Goal: Task Accomplishment & Management: Book appointment/travel/reservation

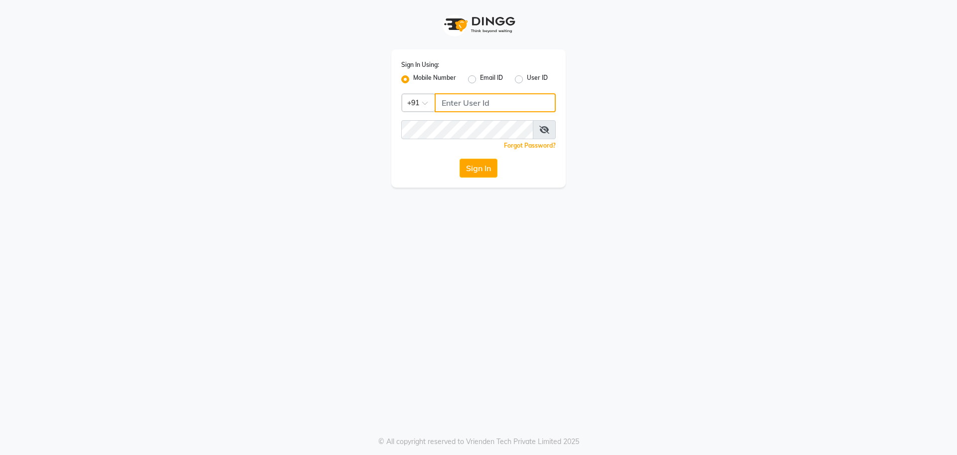
click at [520, 101] on input "Username" at bounding box center [495, 102] width 121 height 19
type input "7795629991"
click at [546, 129] on icon at bounding box center [545, 130] width 10 height 8
click at [546, 129] on icon at bounding box center [545, 130] width 9 height 8
click at [491, 166] on button "Sign In" at bounding box center [479, 168] width 38 height 19
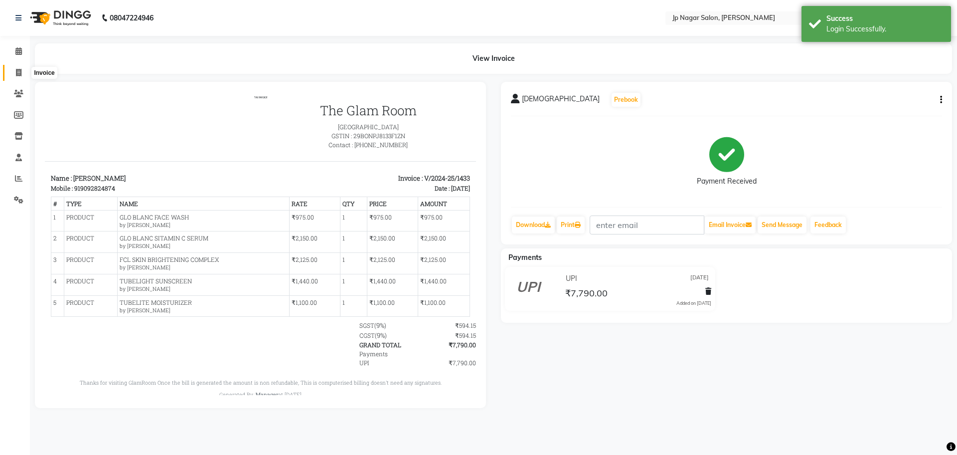
click at [21, 74] on icon at bounding box center [18, 72] width 5 height 7
select select "4852"
select select "service"
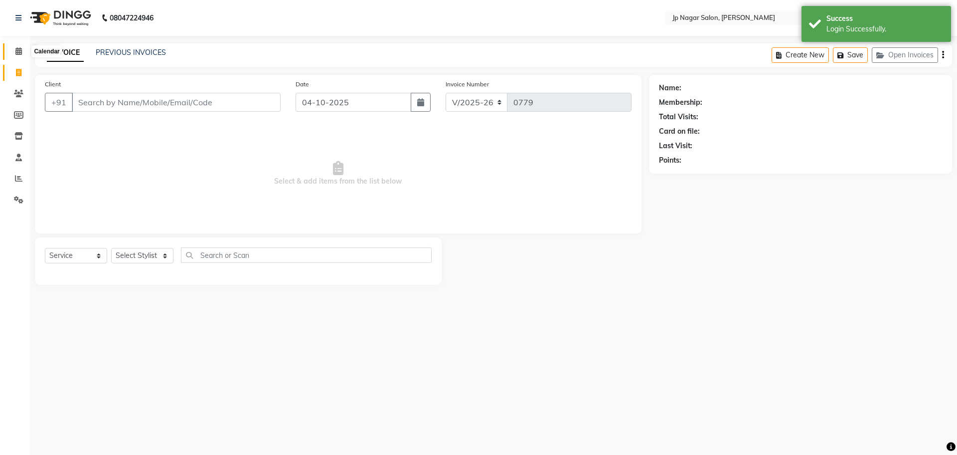
click at [19, 50] on icon at bounding box center [18, 50] width 6 height 7
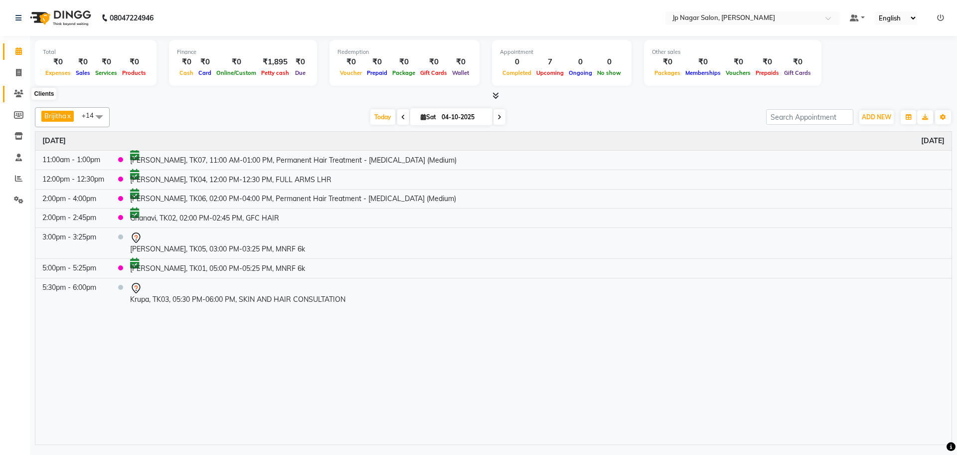
click at [26, 92] on span at bounding box center [18, 93] width 17 height 11
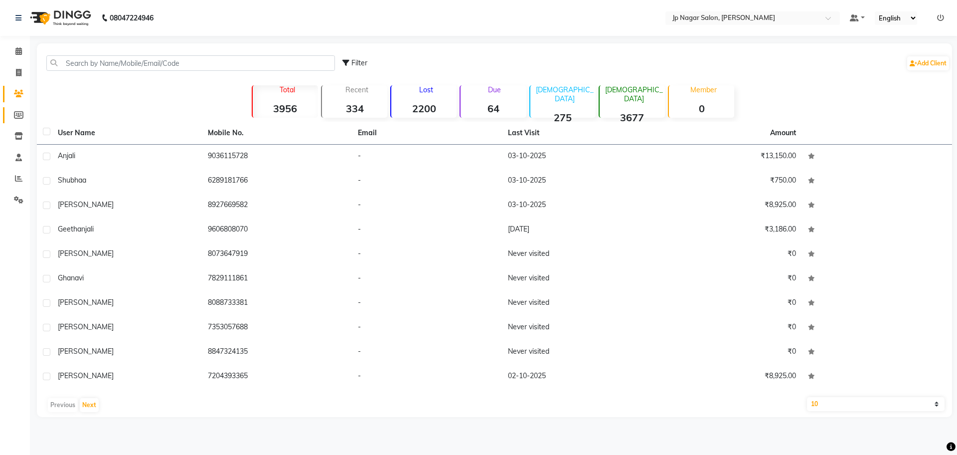
click at [17, 114] on icon at bounding box center [18, 114] width 9 height 7
select select
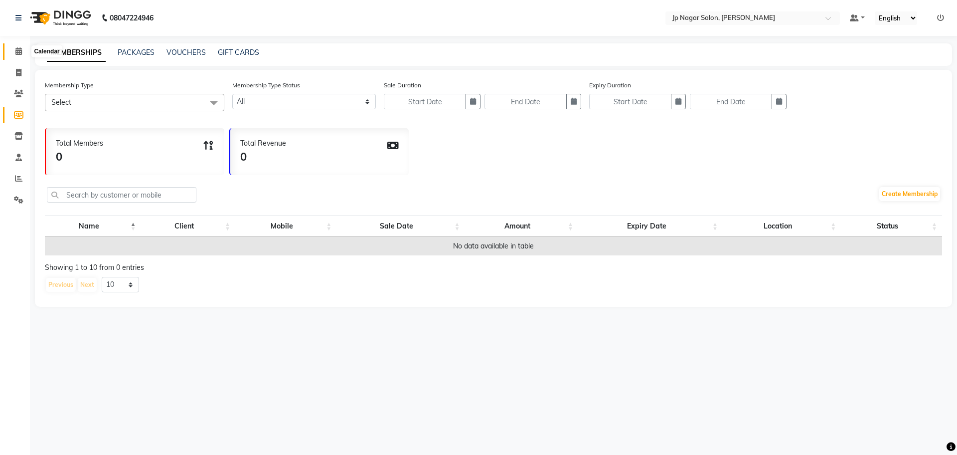
click at [12, 54] on span at bounding box center [18, 51] width 17 height 11
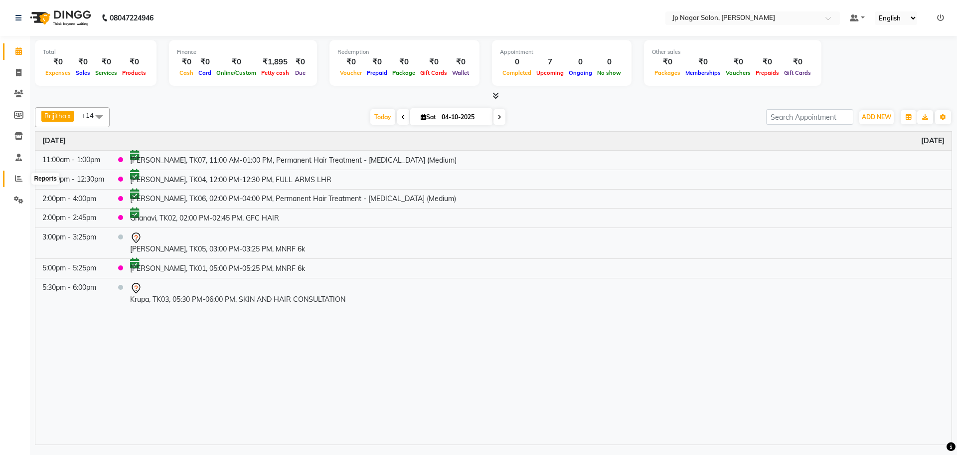
click at [17, 173] on span at bounding box center [18, 178] width 17 height 11
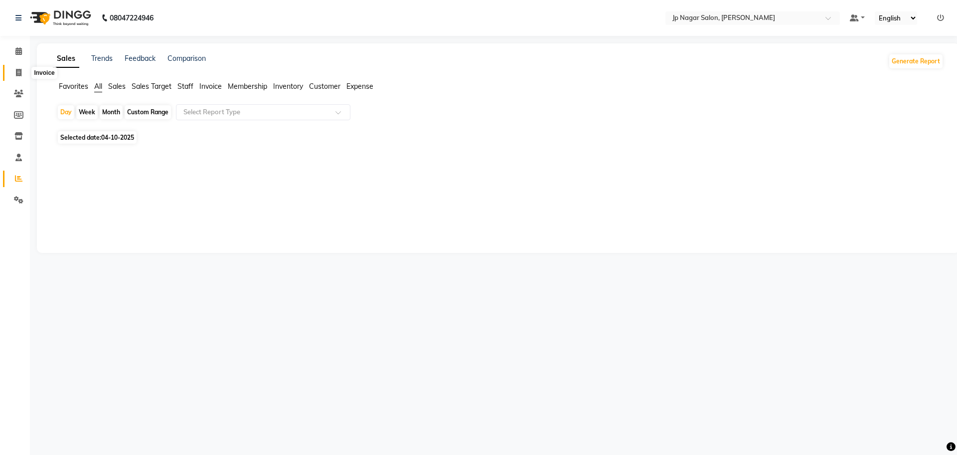
click at [16, 72] on icon at bounding box center [18, 72] width 5 height 7
select select "service"
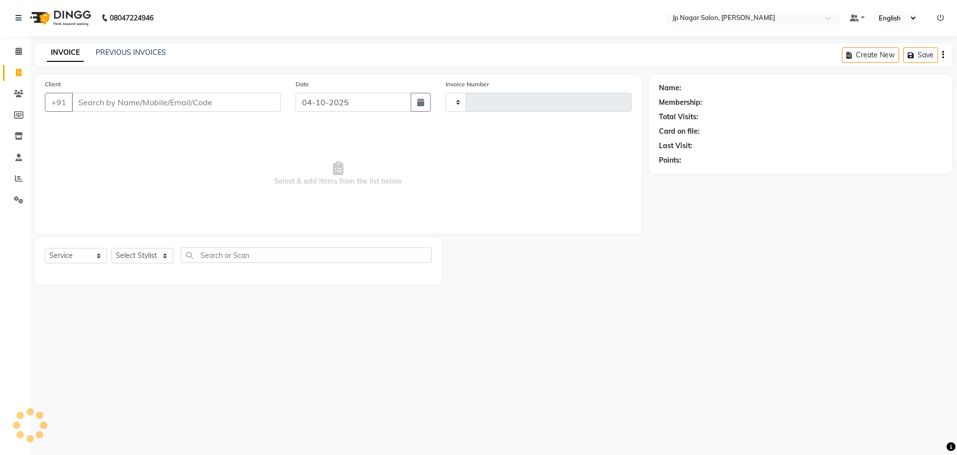
type input "0779"
select select "4852"
click at [17, 122] on link "Members" at bounding box center [15, 115] width 24 height 16
select select
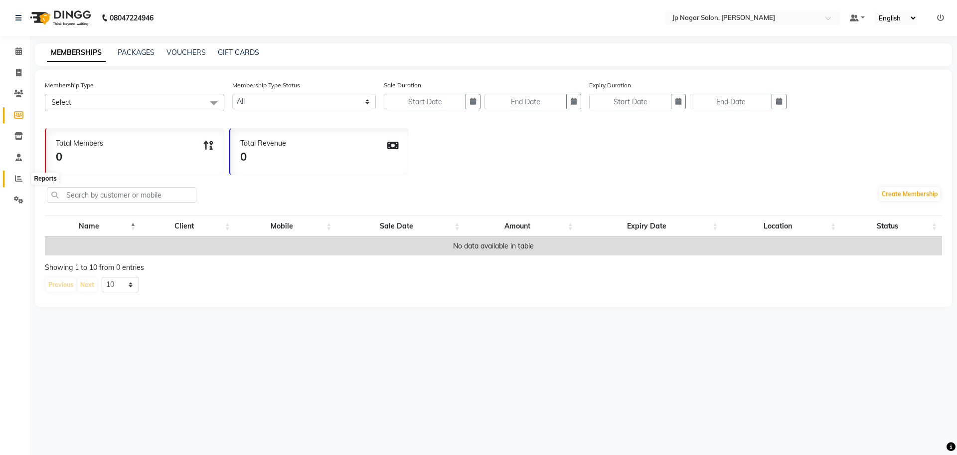
click at [16, 175] on icon at bounding box center [18, 178] width 7 height 7
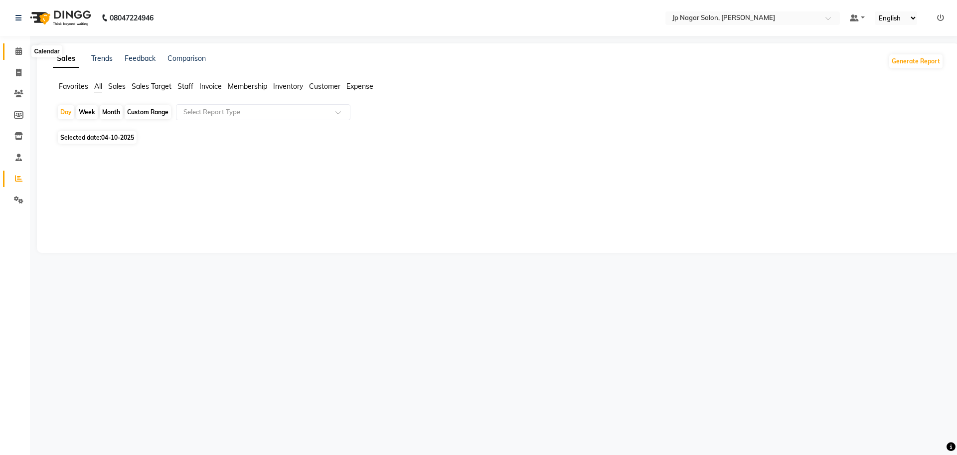
click at [21, 54] on icon at bounding box center [18, 50] width 6 height 7
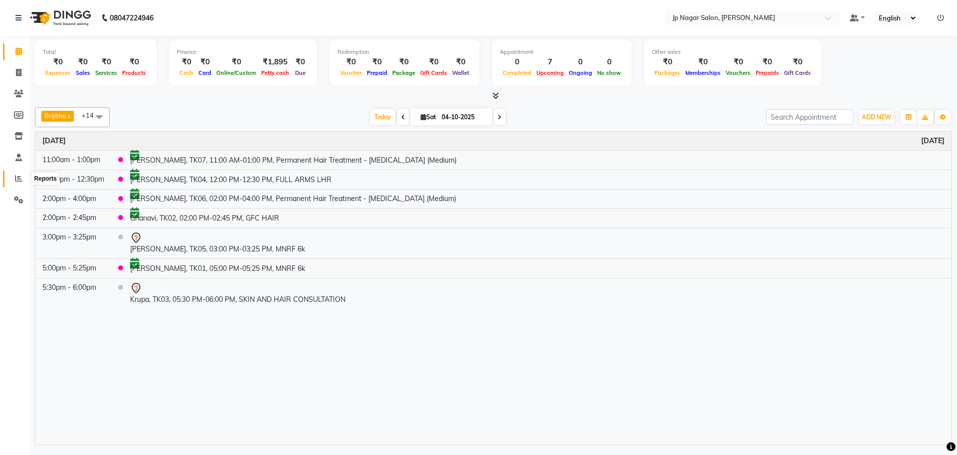
click at [16, 179] on icon at bounding box center [18, 178] width 7 height 7
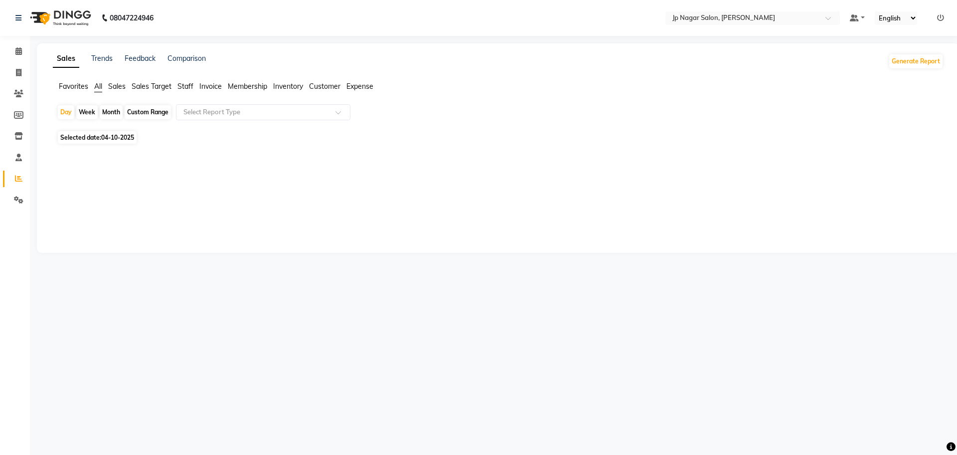
click at [126, 134] on span "04-10-2025" at bounding box center [117, 137] width 33 height 7
select select "10"
select select "2025"
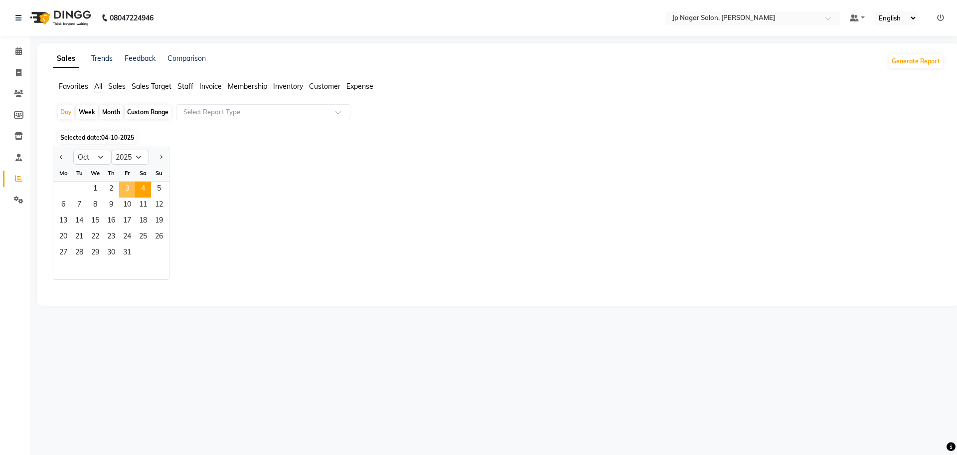
click at [127, 186] on span "3" at bounding box center [127, 190] width 16 height 16
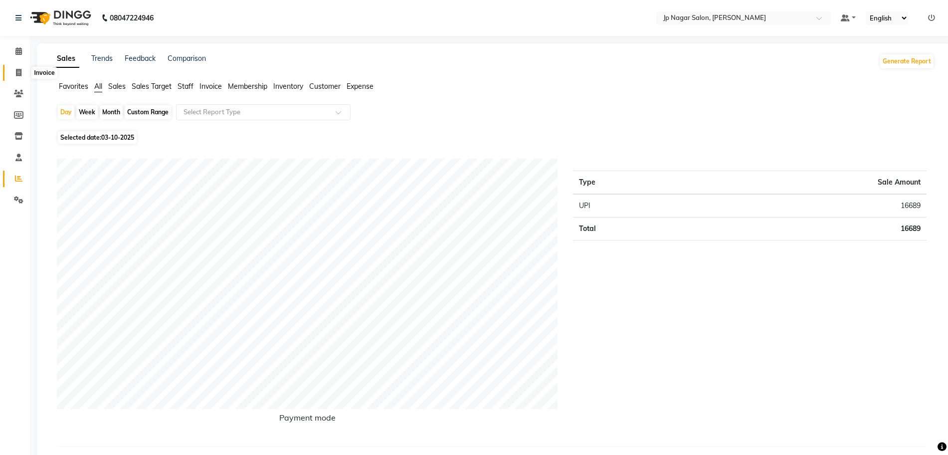
click at [21, 72] on icon at bounding box center [18, 72] width 5 height 7
select select "service"
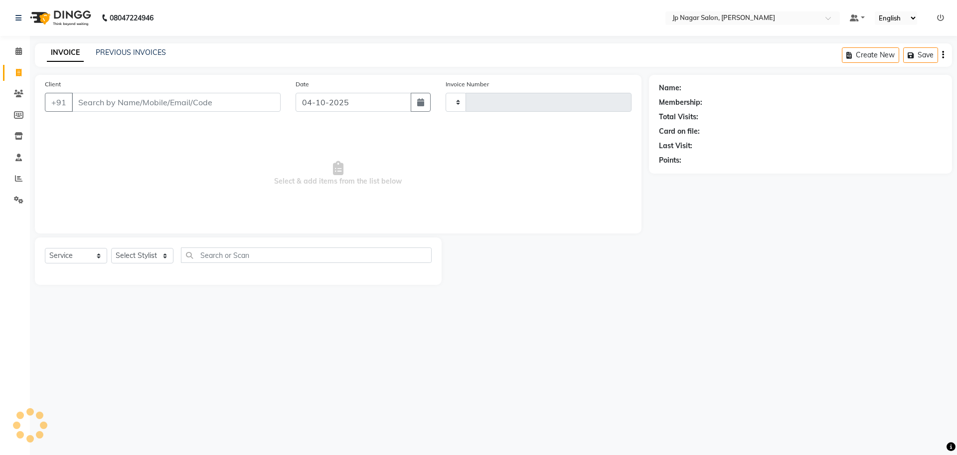
type input "0779"
select select "4852"
click at [156, 50] on link "PREVIOUS INVOICES" at bounding box center [131, 52] width 70 height 9
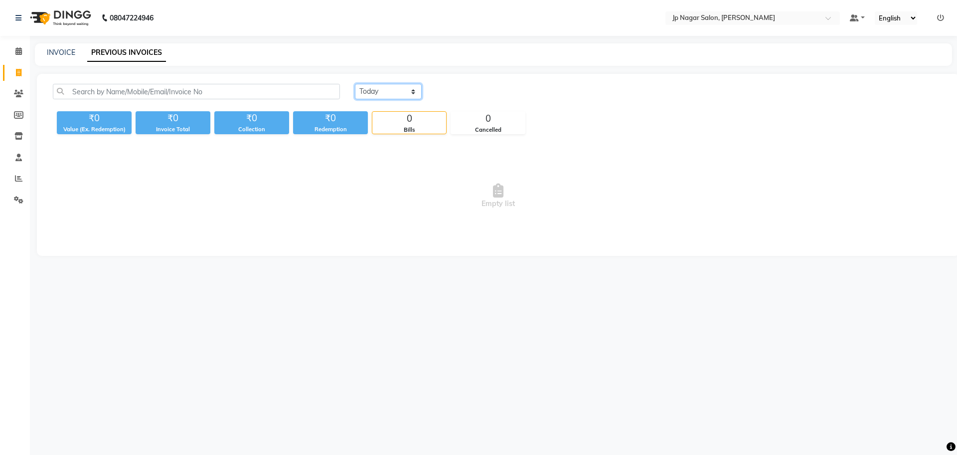
click at [395, 92] on select "Today Yesterday Custom Range" at bounding box center [388, 91] width 67 height 15
select select "yesterday"
click at [355, 84] on select "Today Yesterday Custom Range" at bounding box center [388, 91] width 67 height 15
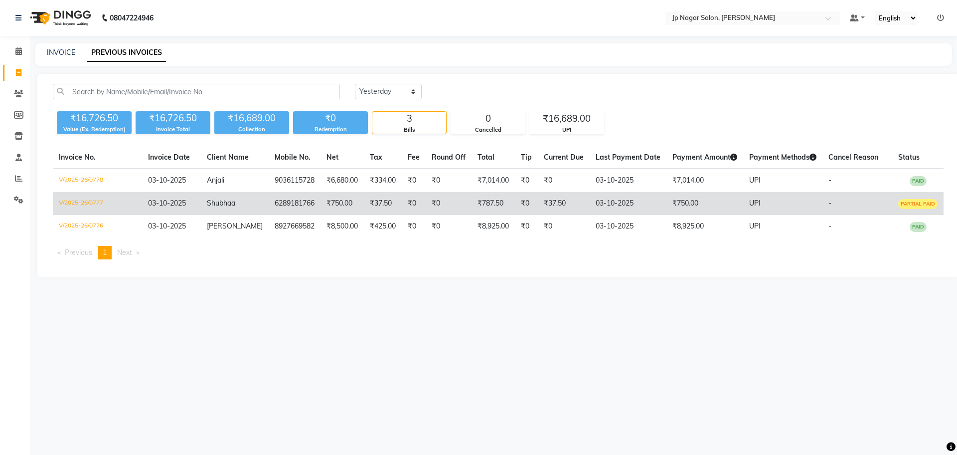
click at [460, 199] on td "₹0" at bounding box center [449, 203] width 46 height 23
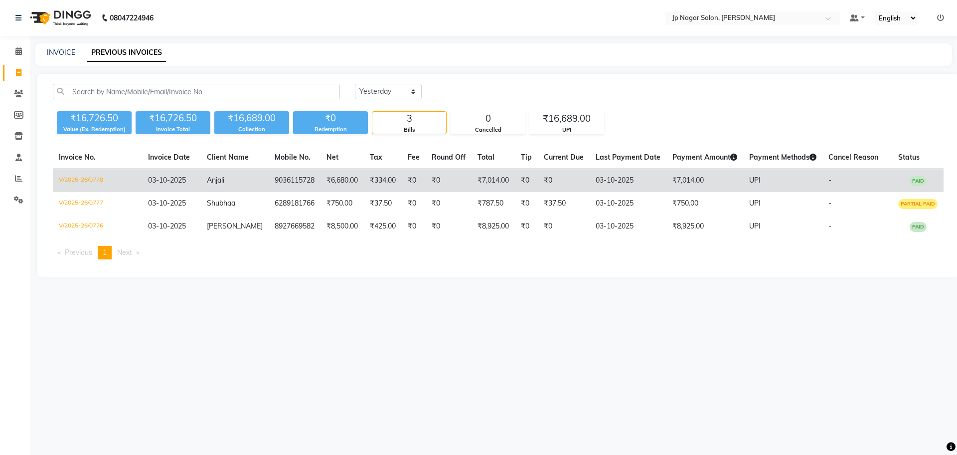
click at [269, 179] on td "9036115728" at bounding box center [295, 180] width 52 height 23
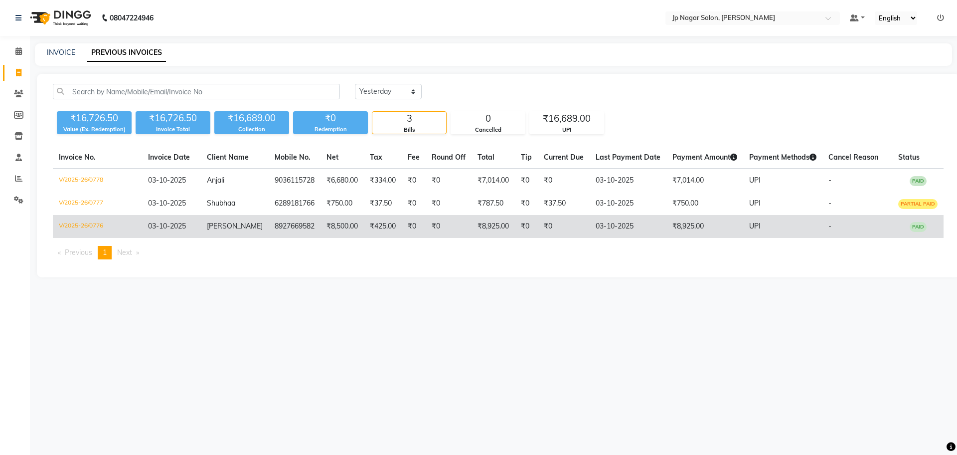
click at [144, 230] on td "03-10-2025" at bounding box center [171, 226] width 59 height 23
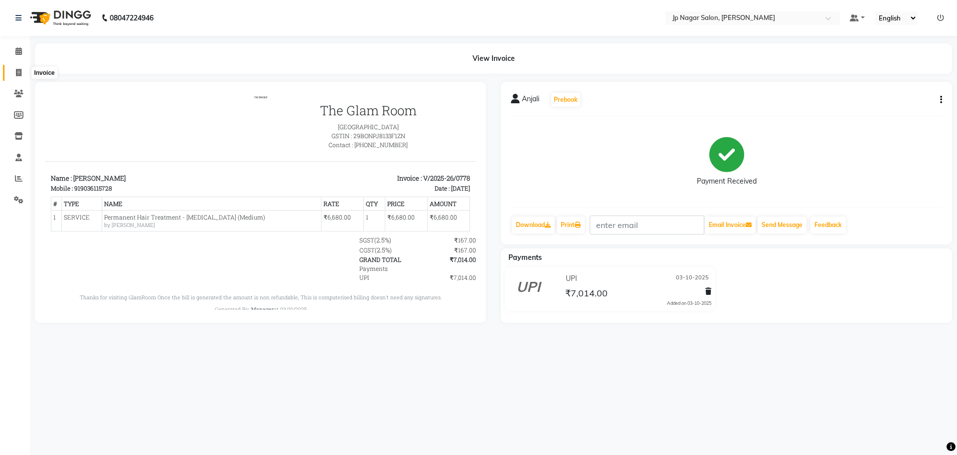
click at [13, 73] on span at bounding box center [18, 72] width 17 height 11
select select "service"
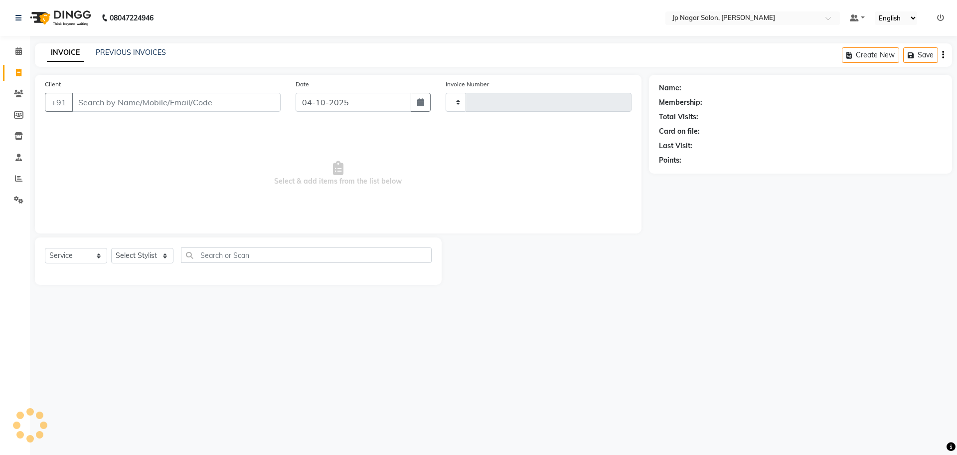
type input "0779"
select select "4852"
click at [17, 175] on icon at bounding box center [18, 178] width 7 height 7
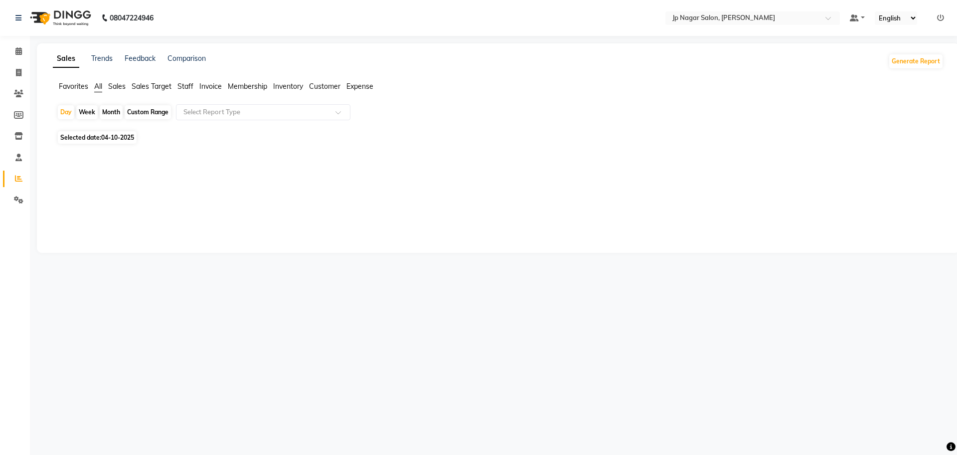
click at [128, 134] on span "04-10-2025" at bounding box center [117, 137] width 33 height 7
select select "10"
select select "2025"
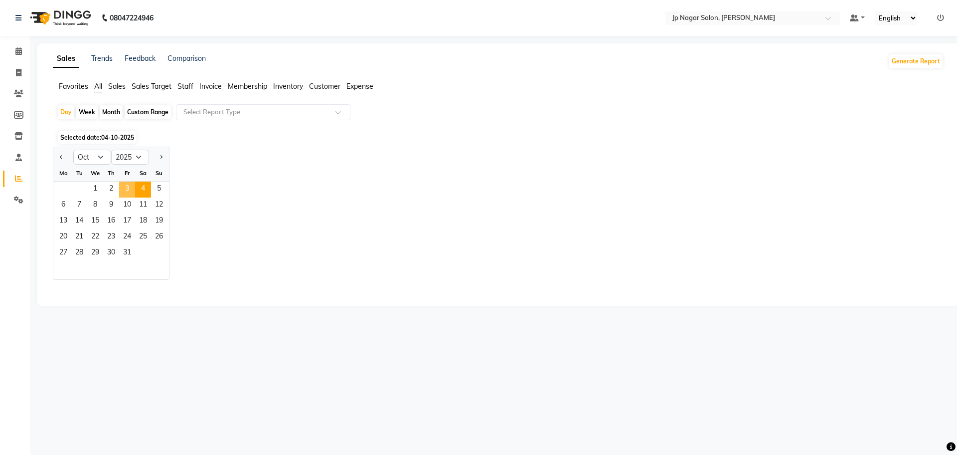
click at [127, 185] on span "3" at bounding box center [127, 190] width 16 height 16
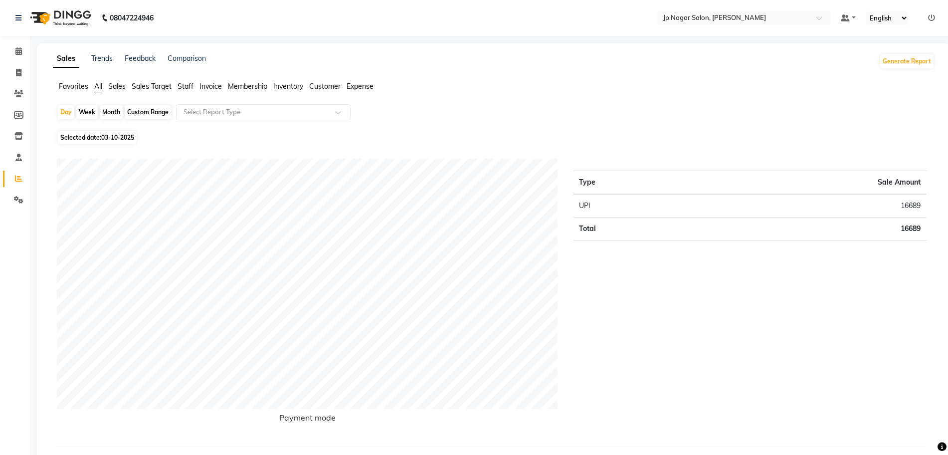
click at [121, 138] on span "03-10-2025" at bounding box center [117, 137] width 33 height 7
select select "10"
select select "2025"
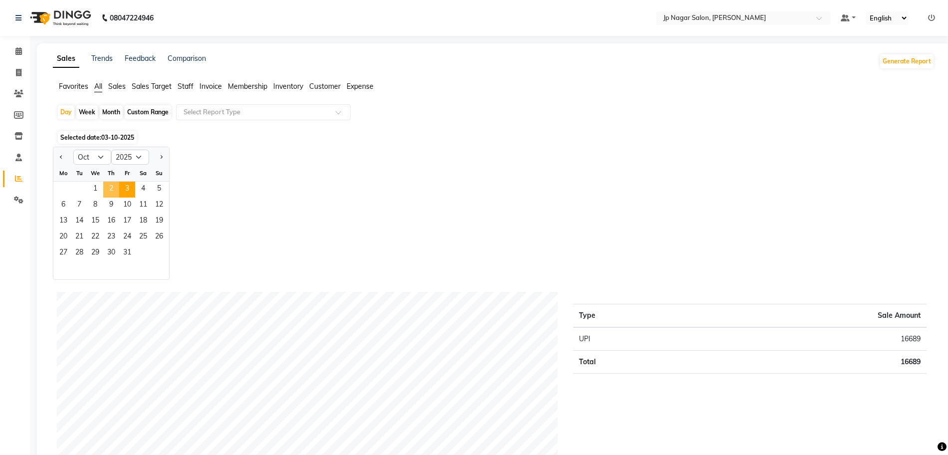
click at [115, 186] on span "2" at bounding box center [111, 190] width 16 height 16
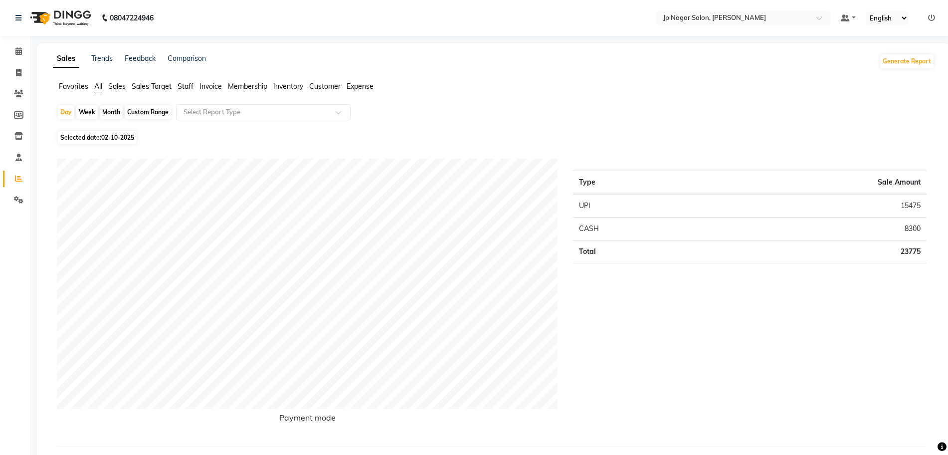
click at [119, 137] on span "02-10-2025" at bounding box center [117, 137] width 33 height 7
select select "10"
select select "2025"
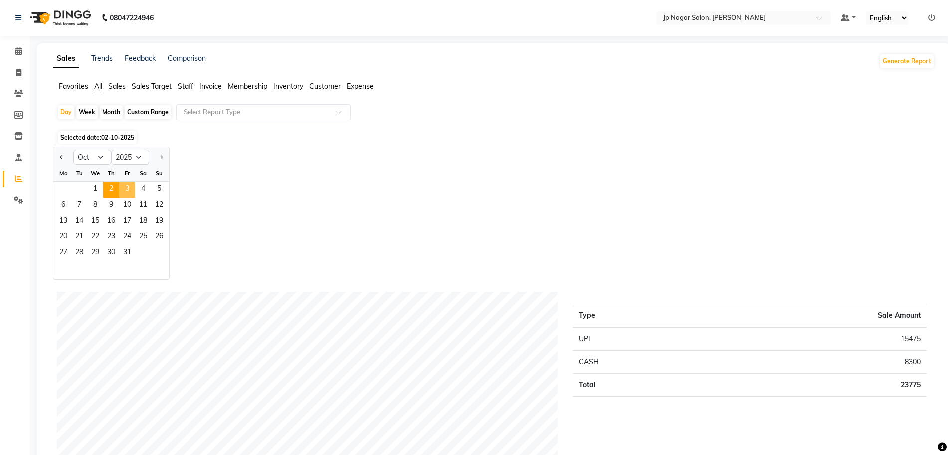
click at [130, 189] on span "3" at bounding box center [127, 190] width 16 height 16
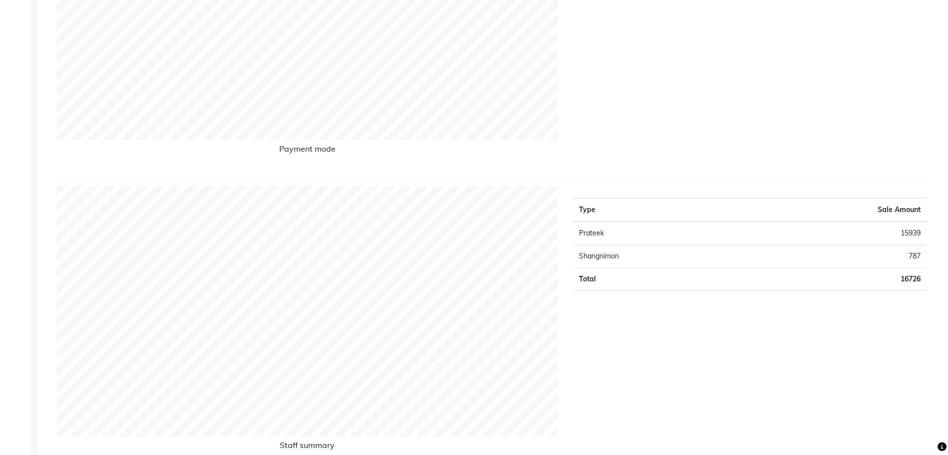
scroll to position [269, 0]
click at [623, 409] on div "Type Sale Amount Prateek 15939 Shangnimon 787 Total 16726" at bounding box center [750, 326] width 369 height 280
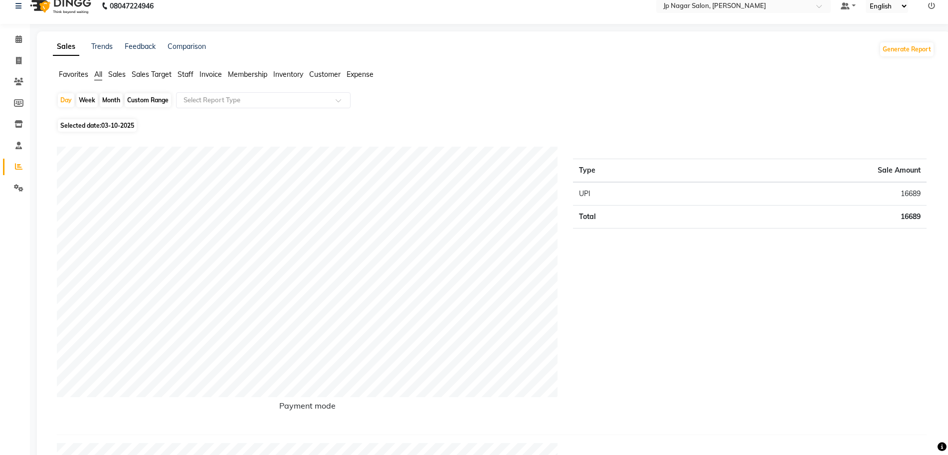
scroll to position [0, 0]
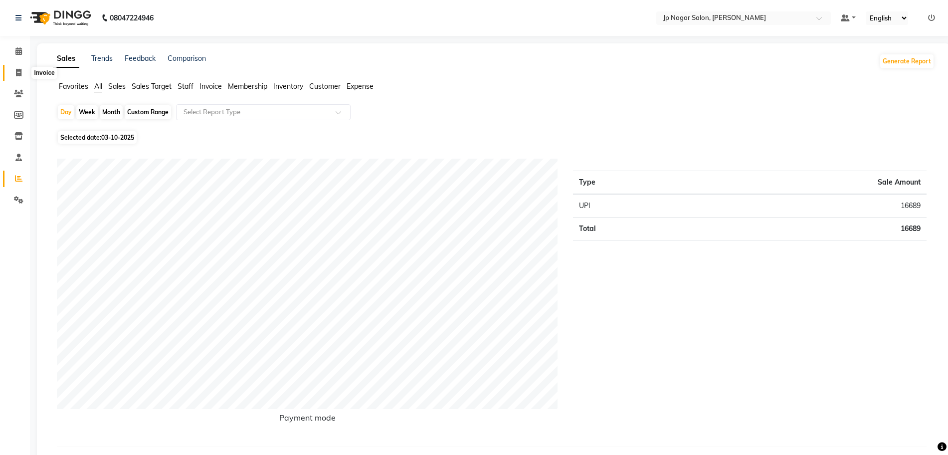
click at [16, 72] on icon at bounding box center [18, 72] width 5 height 7
select select "service"
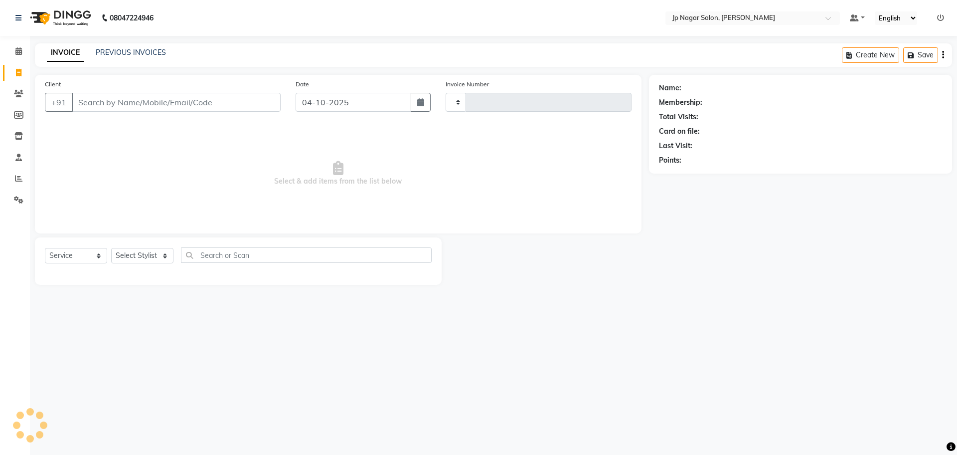
type input "0779"
select select "4852"
click at [134, 53] on link "PREVIOUS INVOICES" at bounding box center [131, 52] width 70 height 9
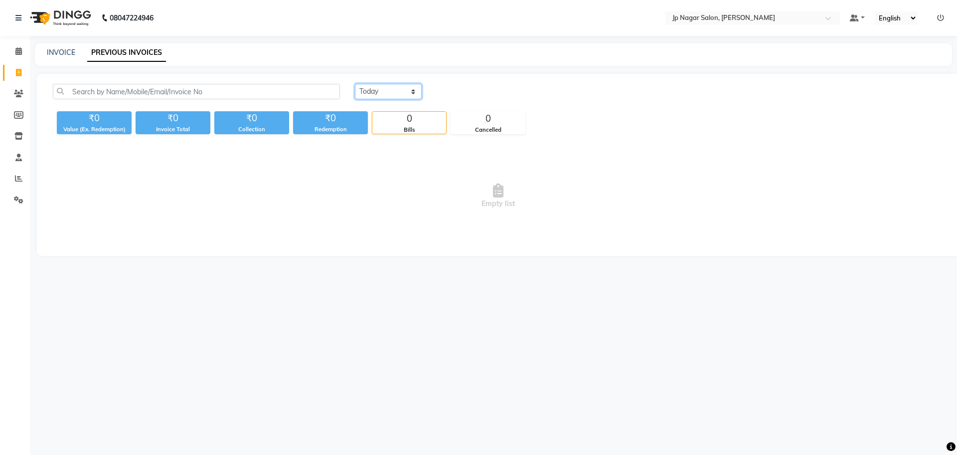
click at [400, 86] on select "Today Yesterday Custom Range" at bounding box center [388, 91] width 67 height 15
select select "yesterday"
click at [355, 84] on select "Today Yesterday Custom Range" at bounding box center [388, 91] width 67 height 15
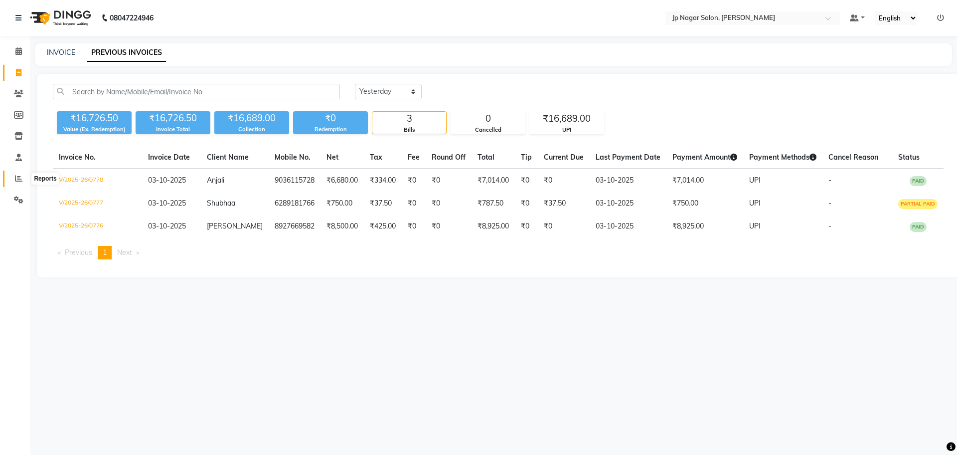
click at [21, 183] on span at bounding box center [18, 178] width 17 height 11
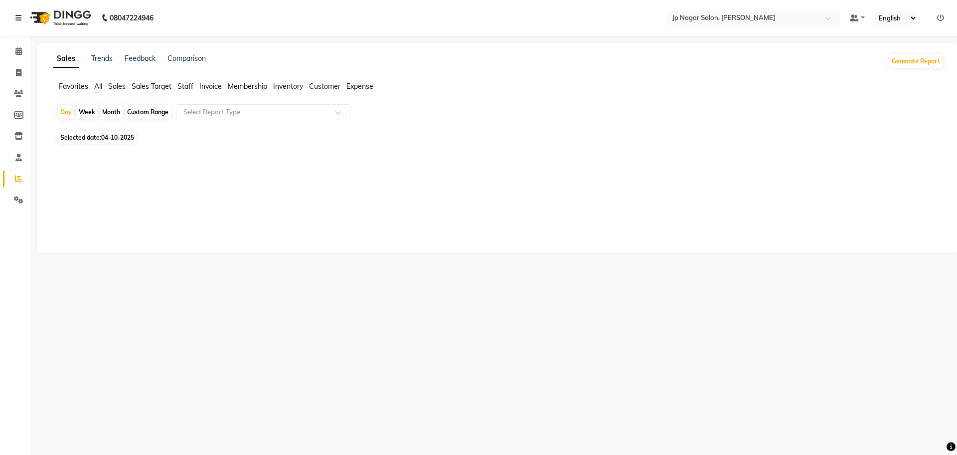
click at [188, 88] on span "Staff" at bounding box center [186, 86] width 16 height 9
click at [126, 133] on span "04-10-2025" at bounding box center [117, 131] width 33 height 7
select select "10"
select select "2025"
click at [122, 134] on span "04-10-2025" at bounding box center [117, 131] width 33 height 7
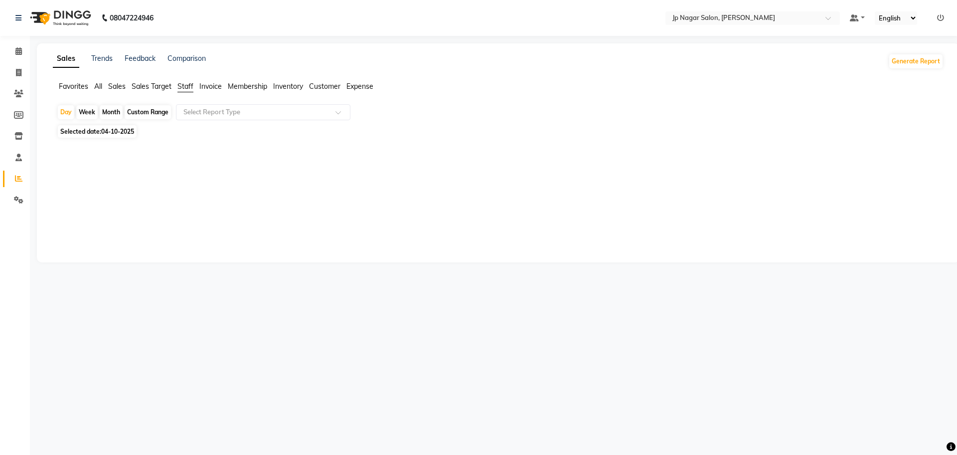
select select "10"
select select "2025"
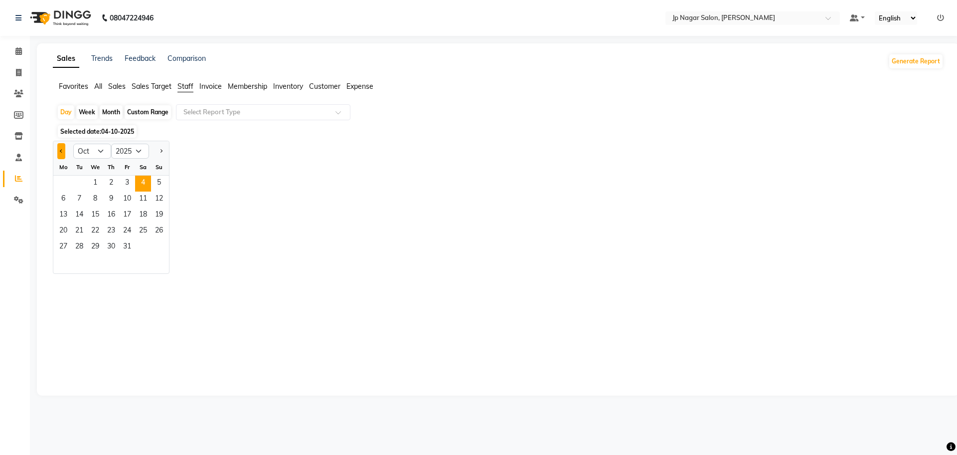
click at [62, 157] on button "Previous month" at bounding box center [61, 151] width 8 height 16
select select "9"
click at [143, 229] on span "27" at bounding box center [143, 231] width 16 height 16
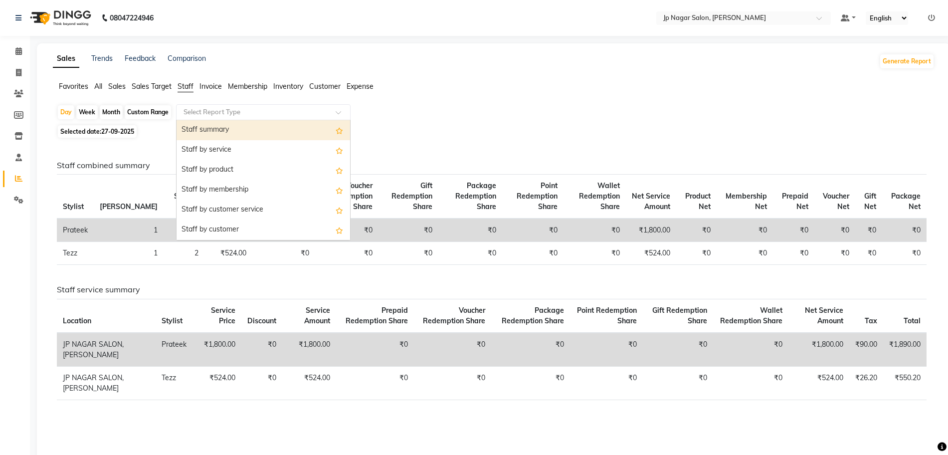
click at [231, 113] on input "text" at bounding box center [254, 112] width 144 height 10
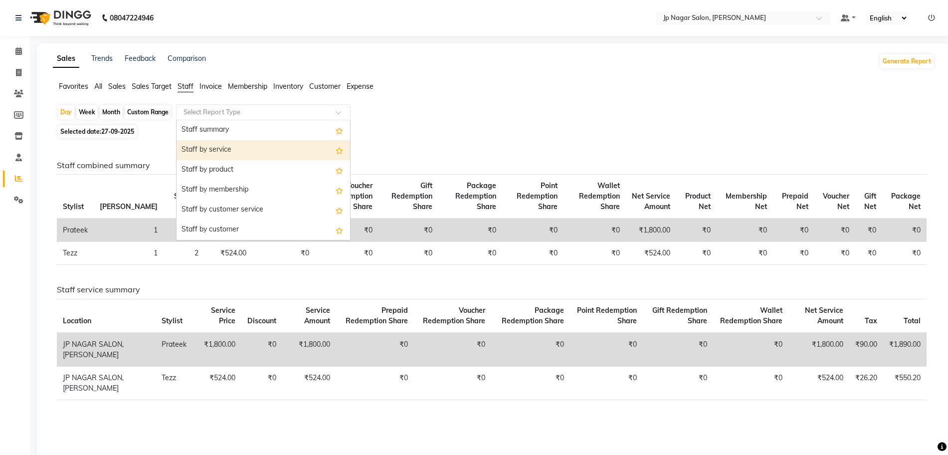
click at [234, 141] on div "Staff by service" at bounding box center [264, 150] width 174 height 20
select select "csv"
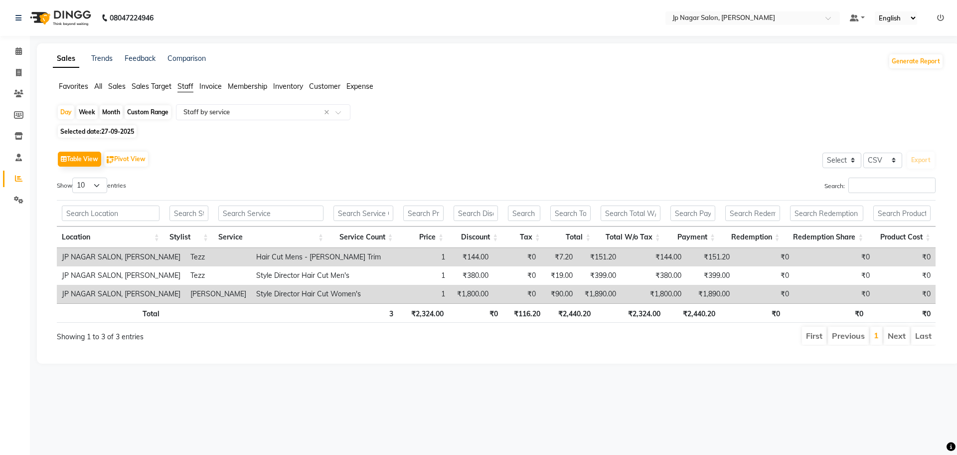
click at [123, 133] on span "27-09-2025" at bounding box center [117, 131] width 33 height 7
select select "9"
select select "2025"
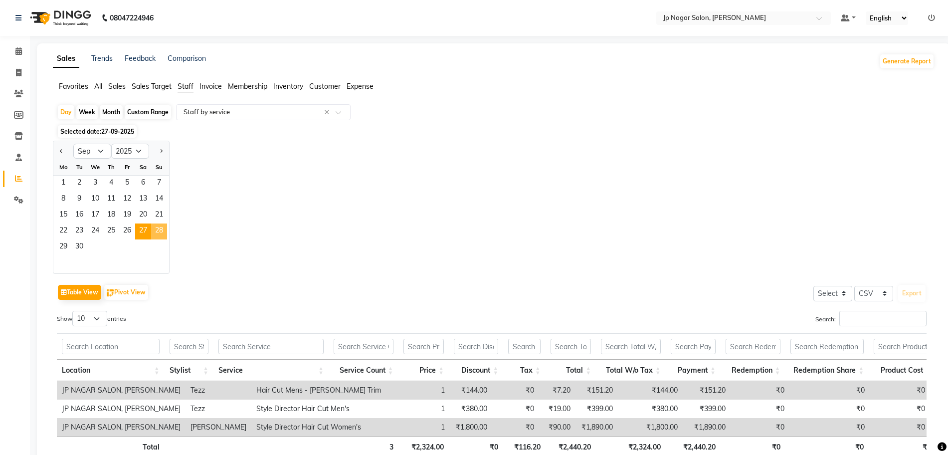
click at [159, 229] on span "28" at bounding box center [159, 231] width 16 height 16
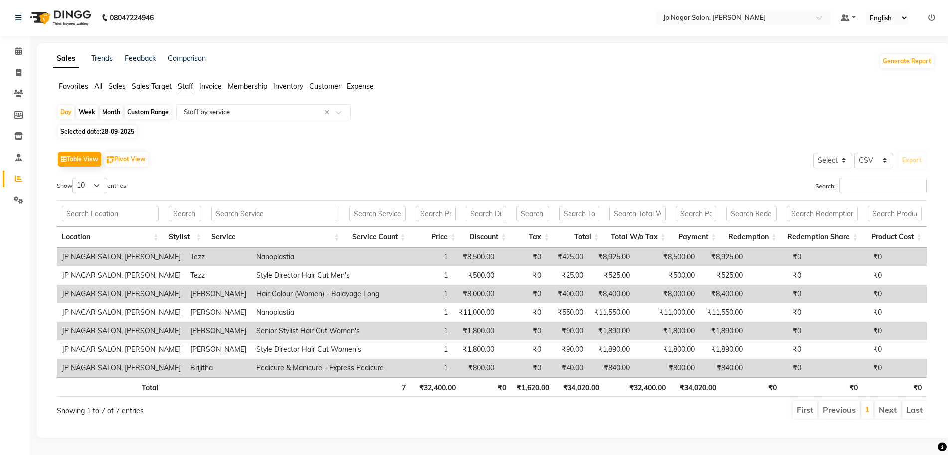
scroll to position [7, 0]
click at [127, 128] on span "28-09-2025" at bounding box center [117, 131] width 33 height 7
select select "9"
select select "2025"
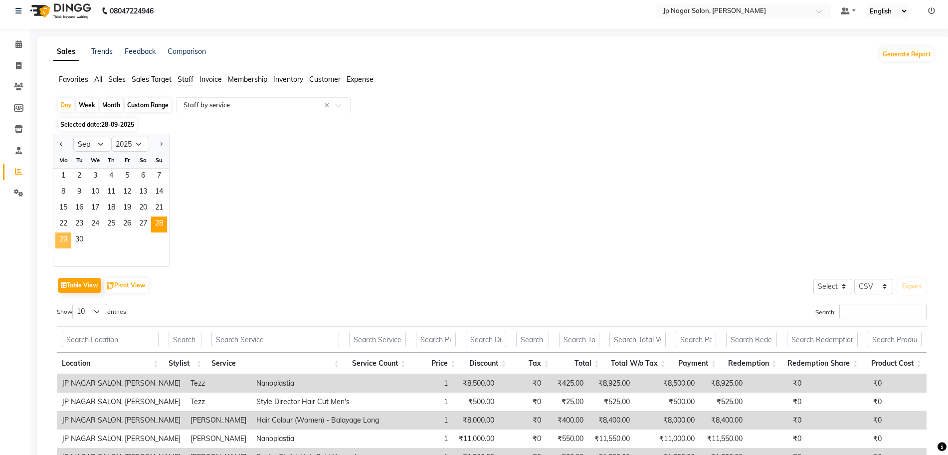
click at [61, 244] on span "29" at bounding box center [63, 240] width 16 height 16
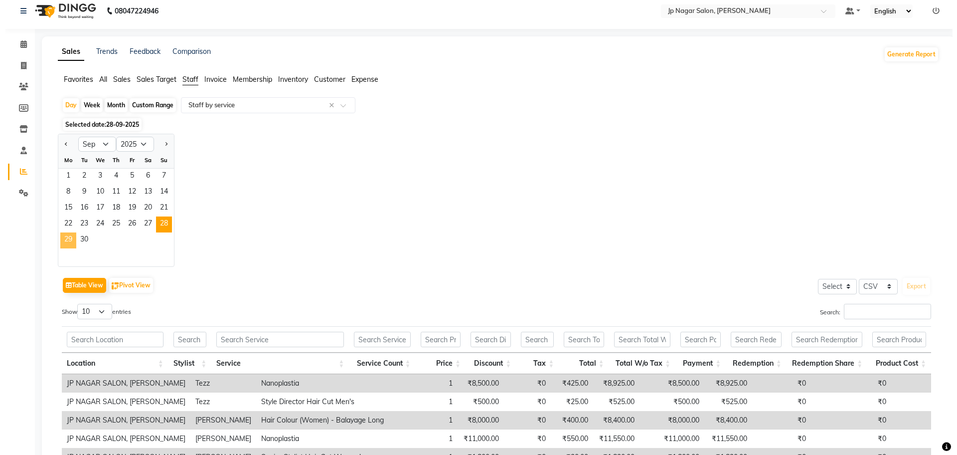
scroll to position [0, 0]
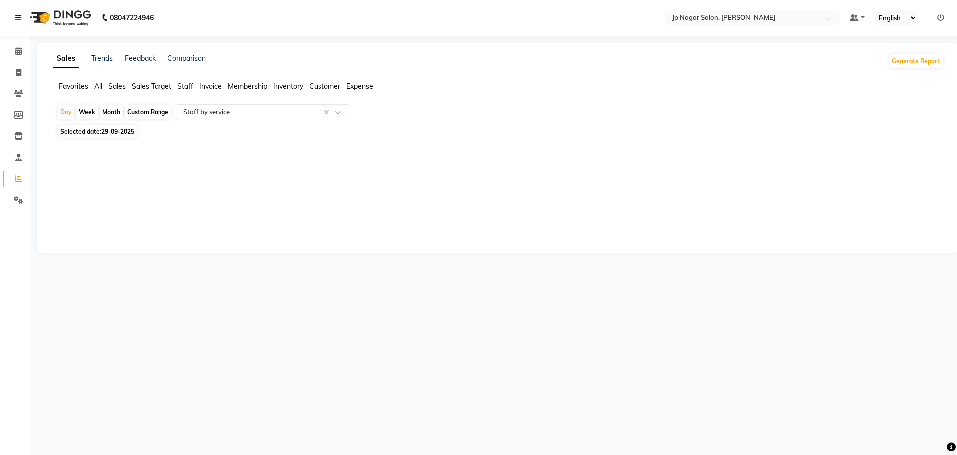
click at [122, 132] on span "29-09-2025" at bounding box center [117, 131] width 33 height 7
select select "9"
select select "2025"
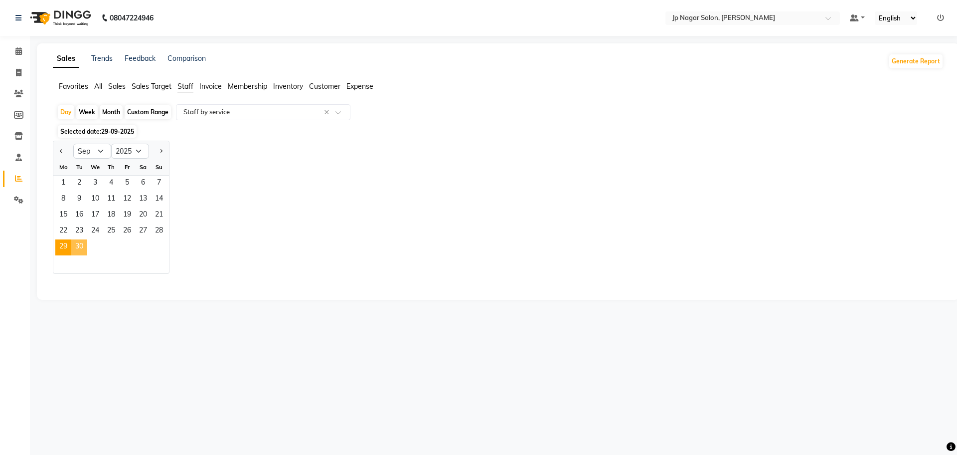
click at [80, 247] on span "30" at bounding box center [79, 247] width 16 height 16
select select "csv"
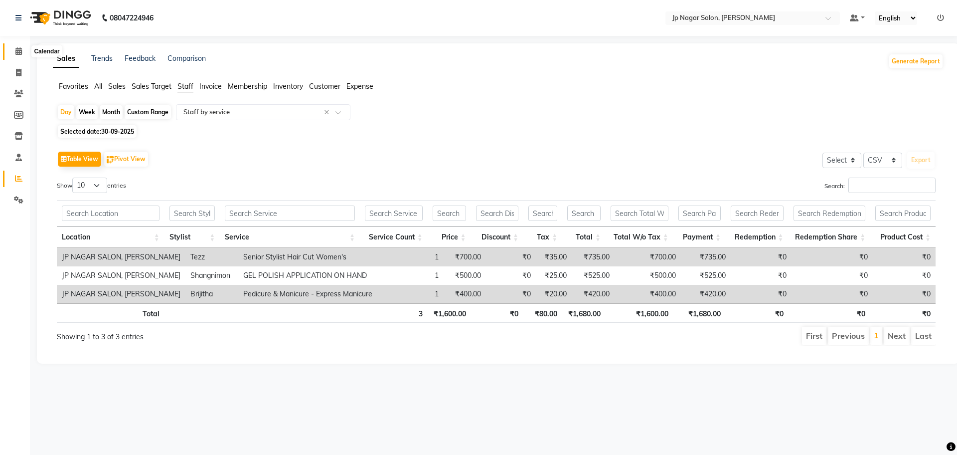
click at [16, 52] on icon at bounding box center [18, 50] width 6 height 7
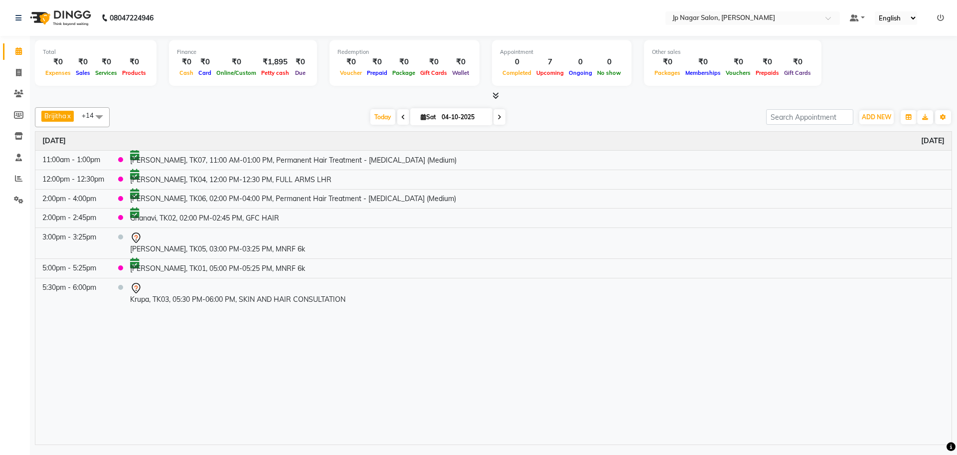
click at [498, 119] on icon at bounding box center [500, 117] width 4 height 6
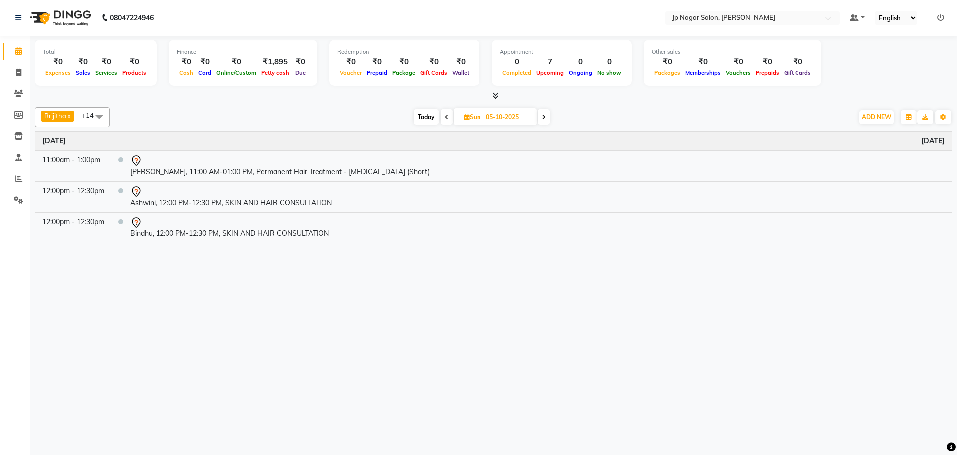
click at [445, 119] on icon at bounding box center [447, 117] width 4 height 6
type input "04-10-2025"
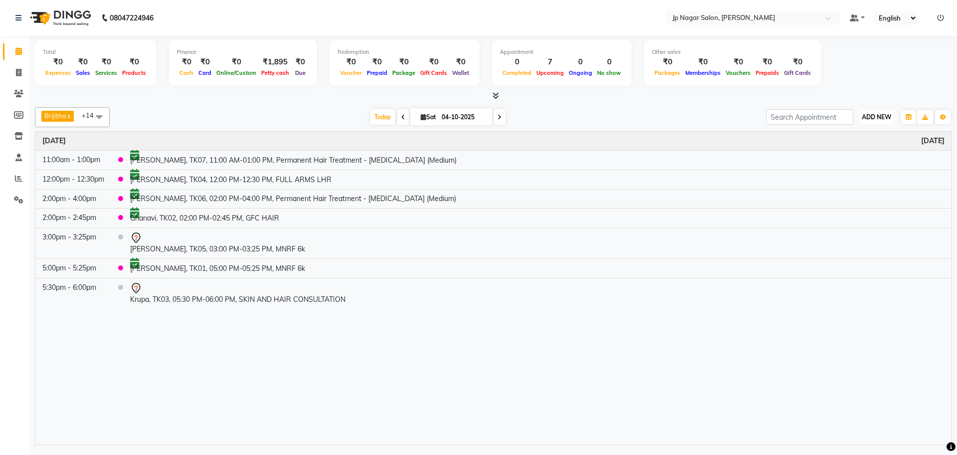
click at [878, 121] on button "ADD NEW Toggle Dropdown" at bounding box center [877, 117] width 34 height 14
click at [847, 137] on button "Add Appointment" at bounding box center [854, 136] width 79 height 13
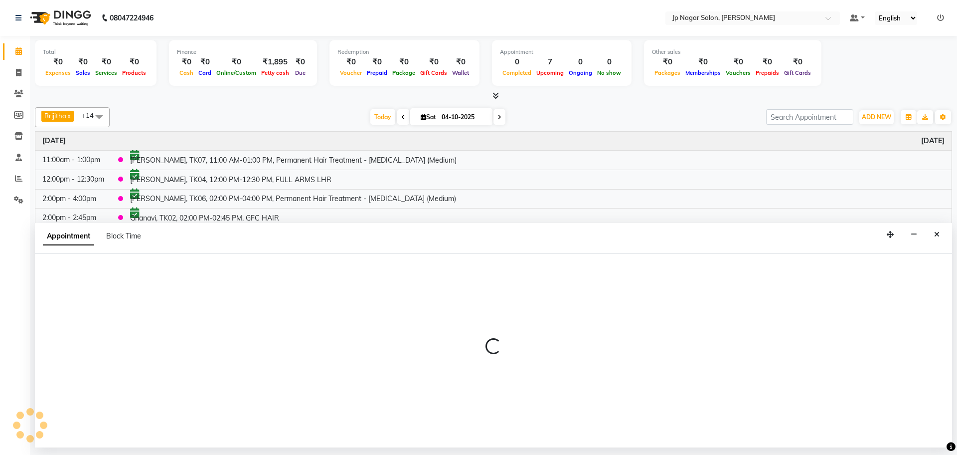
select select "540"
select select "tentative"
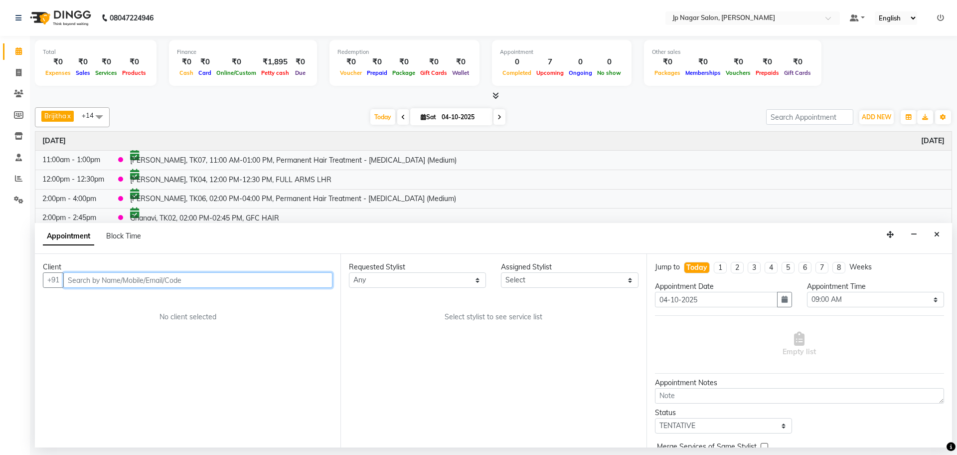
click at [98, 280] on input "text" at bounding box center [197, 279] width 269 height 15
type input "93341942640"
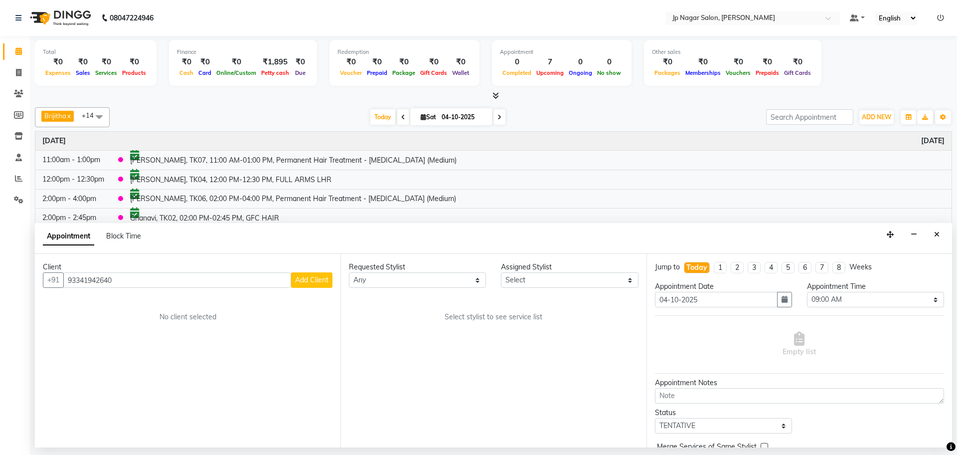
click at [307, 278] on span "Add Client" at bounding box center [311, 279] width 33 height 9
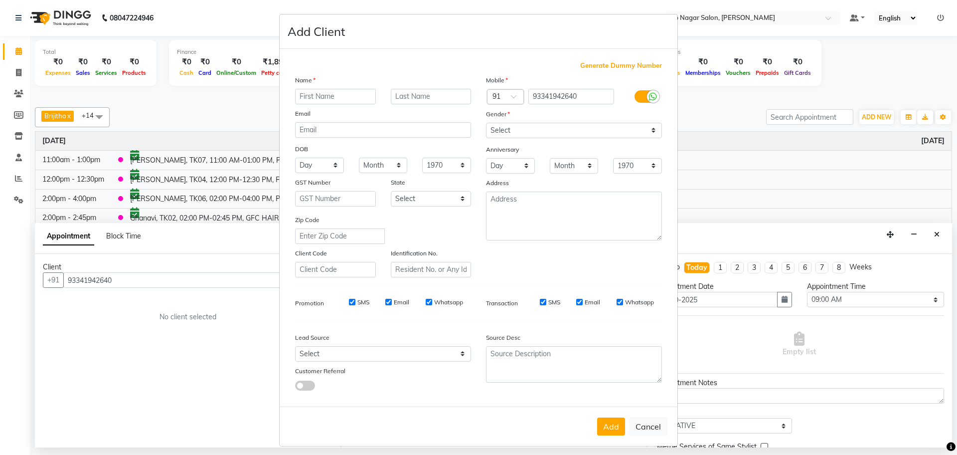
click at [351, 90] on input "text" at bounding box center [335, 96] width 81 height 15
type input "Pavithra"
click at [506, 132] on select "Select Male Female Other Prefer Not To Say" at bounding box center [574, 130] width 176 height 15
select select "female"
click at [486, 123] on select "Select Male Female Other Prefer Not To Say" at bounding box center [574, 130] width 176 height 15
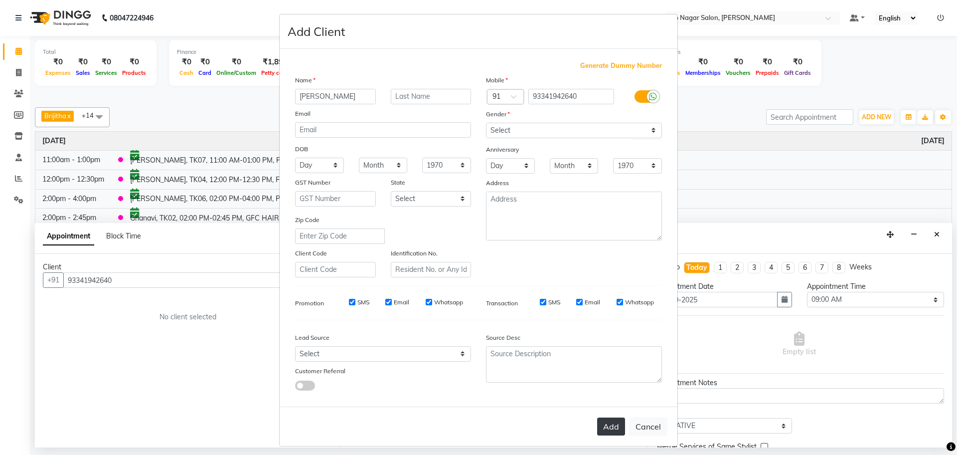
click at [612, 420] on button "Add" at bounding box center [611, 426] width 28 height 18
select select
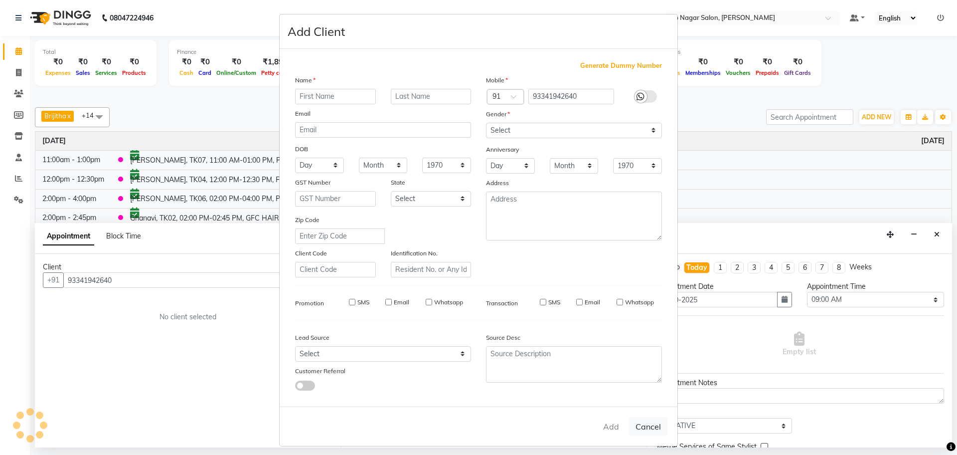
select select
checkbox input "false"
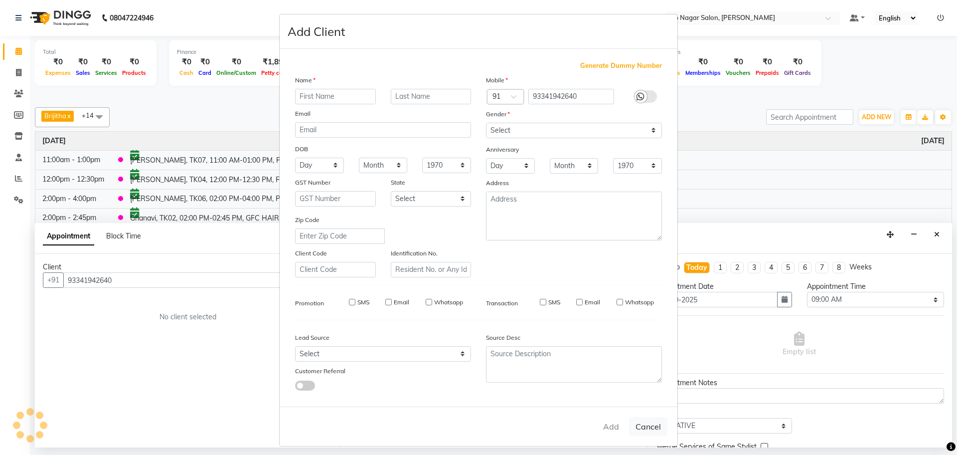
checkbox input "false"
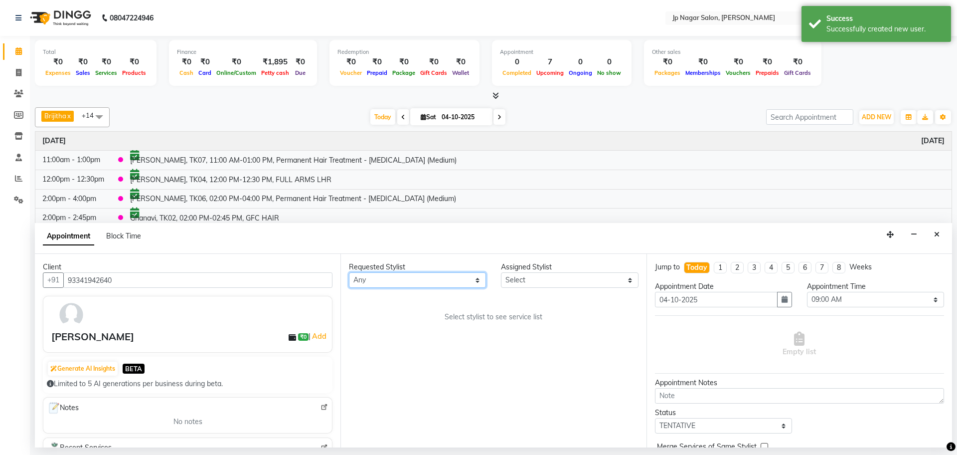
click at [404, 276] on select "Any Brijitha Jabin ahmed Jassi Jayshree Manager Mehjabin NAVYA PRATEEK Sanjana …" at bounding box center [417, 279] width 137 height 15
select select "50073"
click at [349, 272] on select "Any Brijitha Jabin ahmed Jassi Jayshree Manager Mehjabin NAVYA PRATEEK Sanjana …" at bounding box center [417, 279] width 137 height 15
select select "50073"
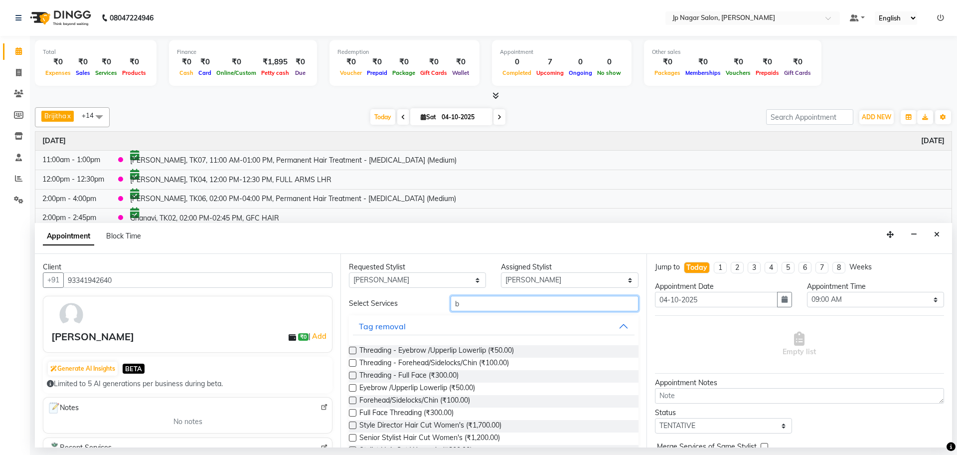
click at [478, 307] on input "b" at bounding box center [545, 303] width 188 height 15
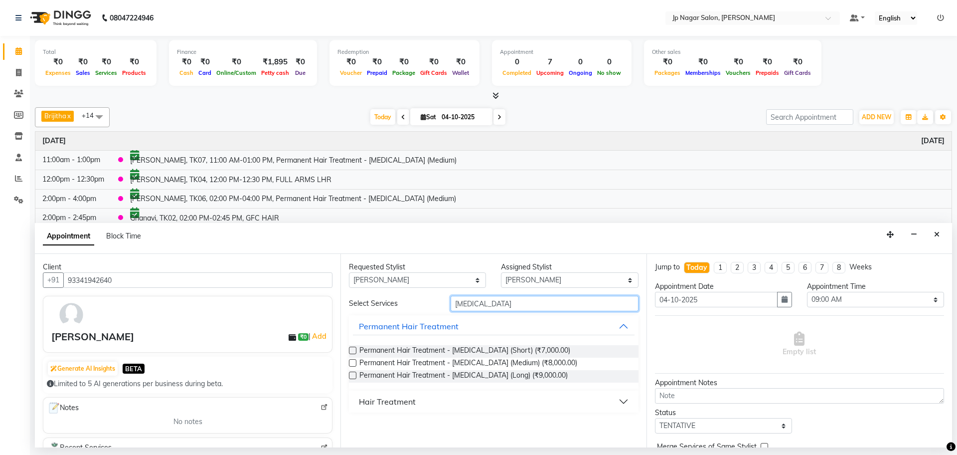
type input "botox"
click at [353, 352] on label at bounding box center [352, 350] width 7 height 7
click at [353, 352] on input "checkbox" at bounding box center [352, 351] width 6 height 6
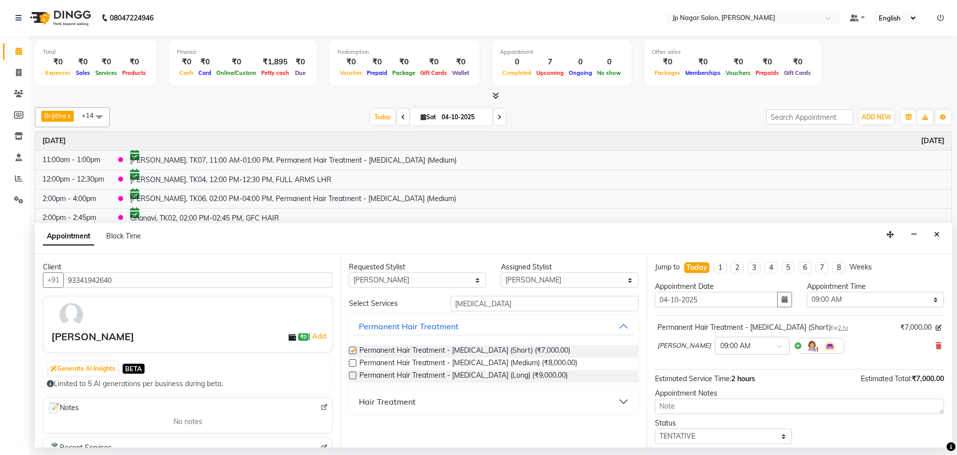
checkbox input "false"
click at [840, 296] on select "Select 09:00 AM 09:15 AM 09:30 AM 09:45 AM 10:00 AM 10:15 AM 10:30 AM 10:45 AM …" at bounding box center [875, 299] width 137 height 15
select select "750"
click at [807, 292] on select "Select 09:00 AM 09:15 AM 09:30 AM 09:45 AM 10:00 AM 10:15 AM 10:30 AM 10:45 AM …" at bounding box center [875, 299] width 137 height 15
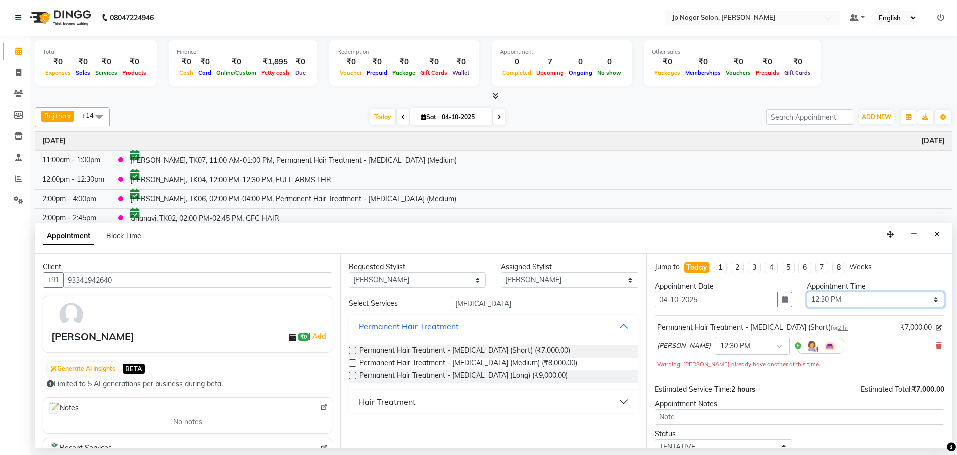
scroll to position [70, 0]
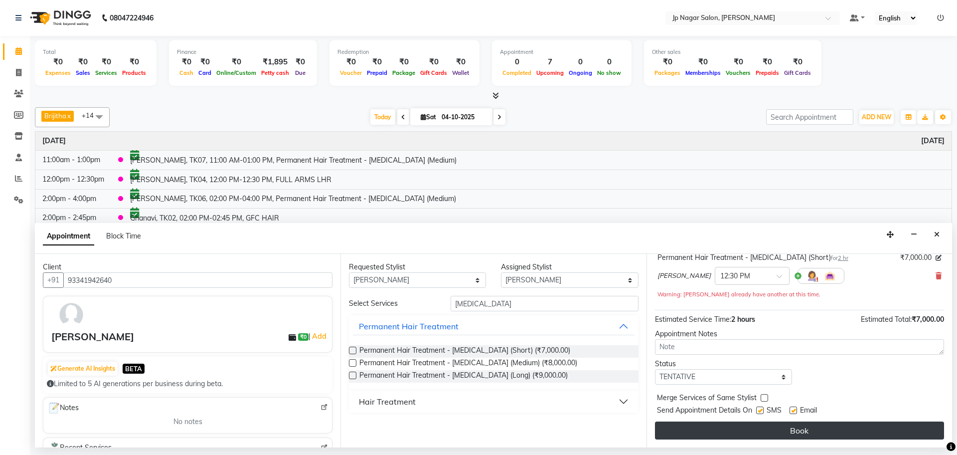
click at [807, 429] on button "Book" at bounding box center [799, 430] width 289 height 18
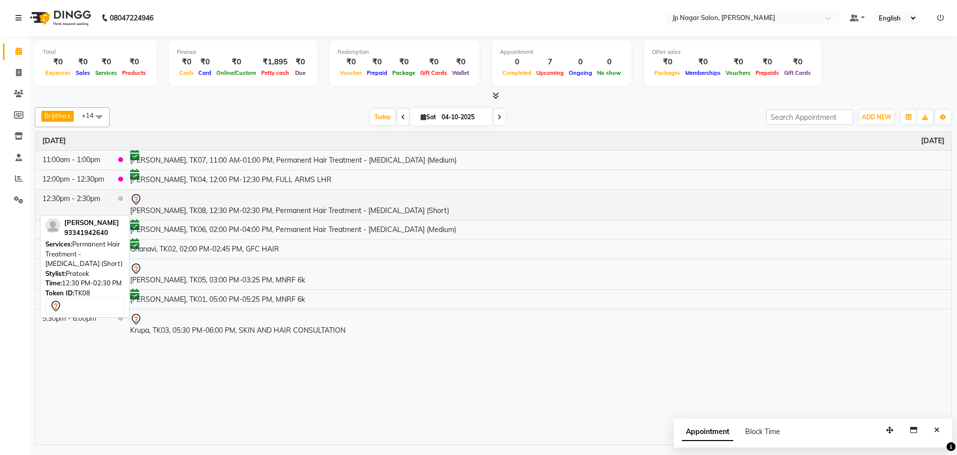
click at [302, 197] on div at bounding box center [537, 199] width 815 height 12
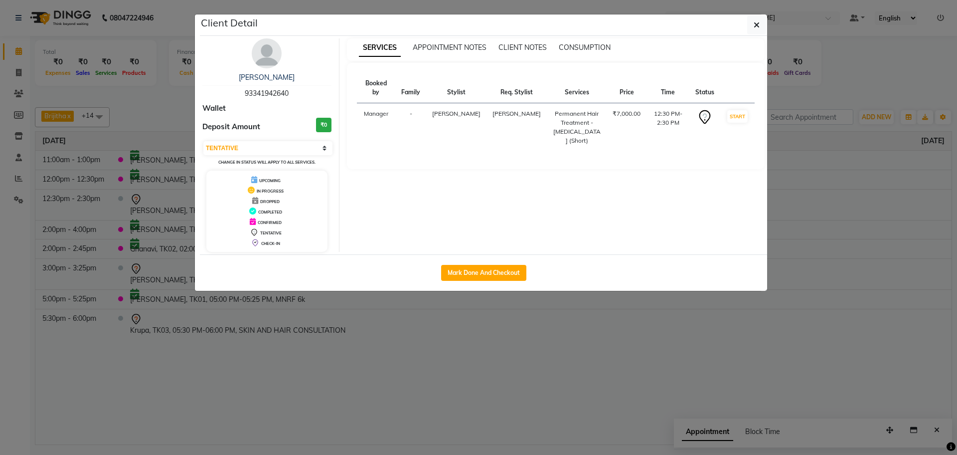
drag, startPoint x: 293, startPoint y: 145, endPoint x: 264, endPoint y: 190, distance: 53.3
click at [264, 190] on div "Pavithra 93341942640 Wallet Deposit Amount ₹0 Select IN SERVICE CONFIRMED TENTA…" at bounding box center [267, 144] width 145 height 213
select select "6"
click at [203, 141] on select "Select IN SERVICE CONFIRMED TENTATIVE CHECK IN MARK DONE DROPPED UPCOMING" at bounding box center [267, 148] width 129 height 14
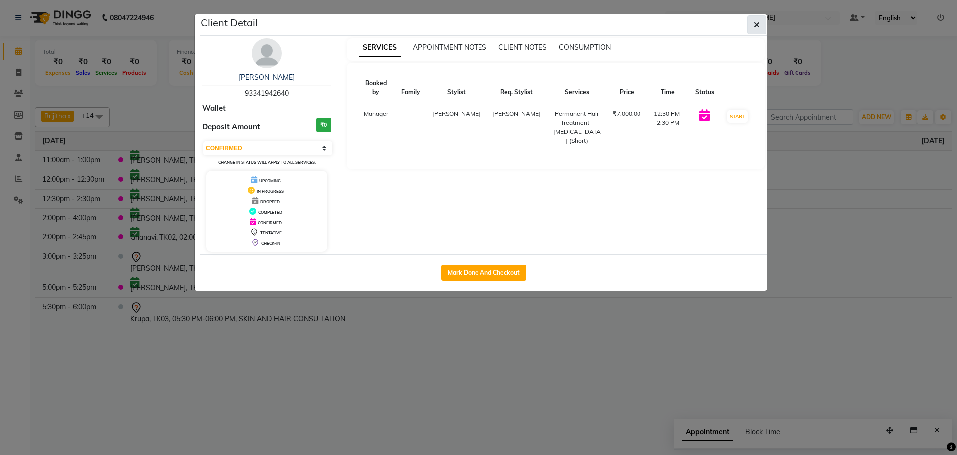
click at [756, 20] on span "button" at bounding box center [757, 25] width 6 height 10
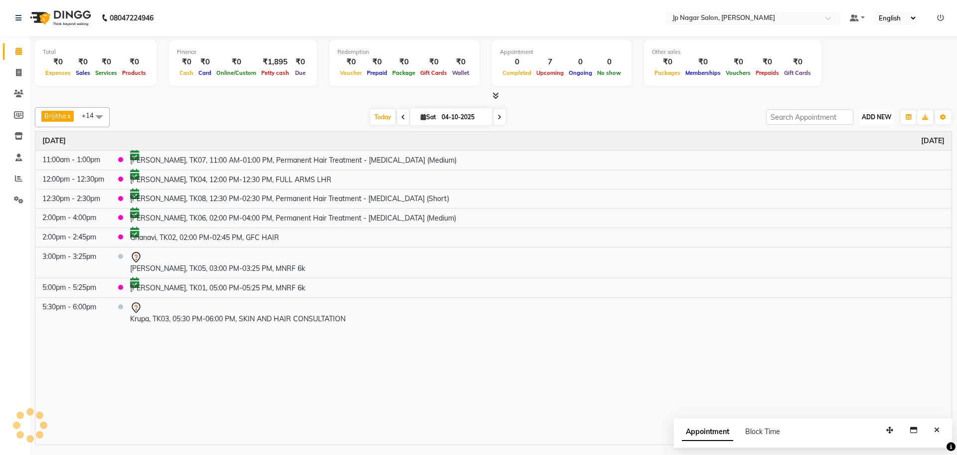
click at [864, 120] on span "ADD NEW" at bounding box center [876, 116] width 29 height 7
click at [847, 137] on button "Add Appointment" at bounding box center [854, 136] width 79 height 13
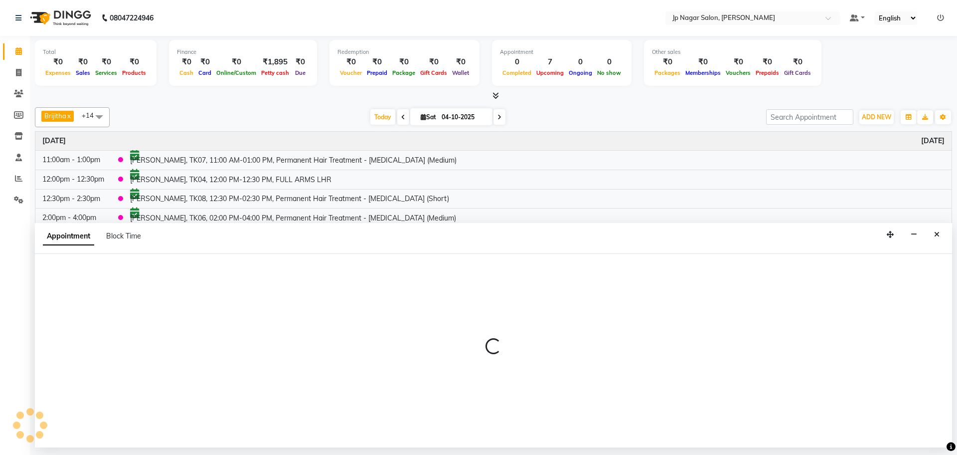
select select "540"
select select "tentative"
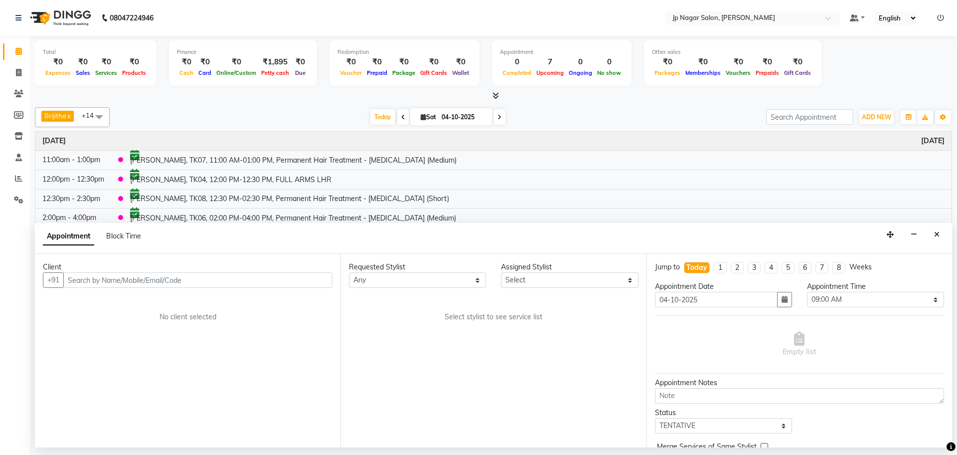
click at [173, 281] on input "text" at bounding box center [197, 279] width 269 height 15
type input "9731355172"
click at [313, 283] on span "Add Client" at bounding box center [311, 279] width 33 height 9
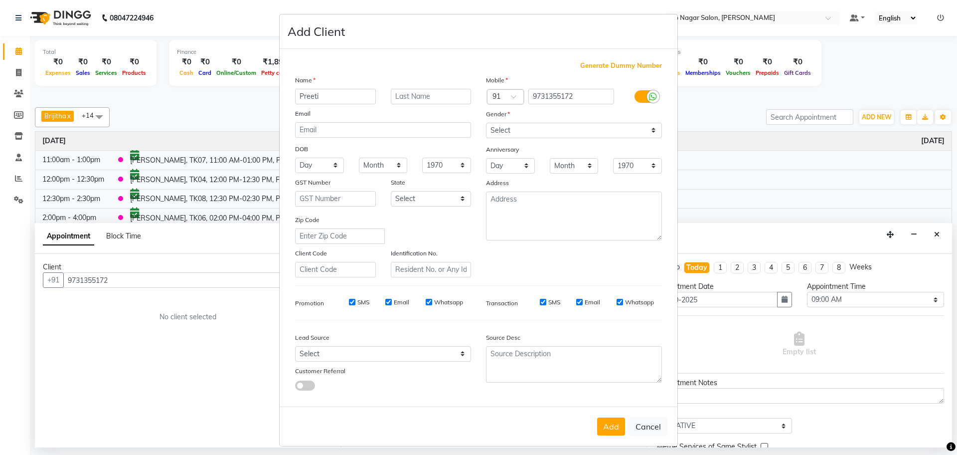
type input "Preeti"
click at [576, 134] on select "Select Male Female Other Prefer Not To Say" at bounding box center [574, 130] width 176 height 15
select select "female"
click at [486, 123] on select "Select Male Female Other Prefer Not To Say" at bounding box center [574, 130] width 176 height 15
click at [606, 434] on button "Add" at bounding box center [611, 426] width 28 height 18
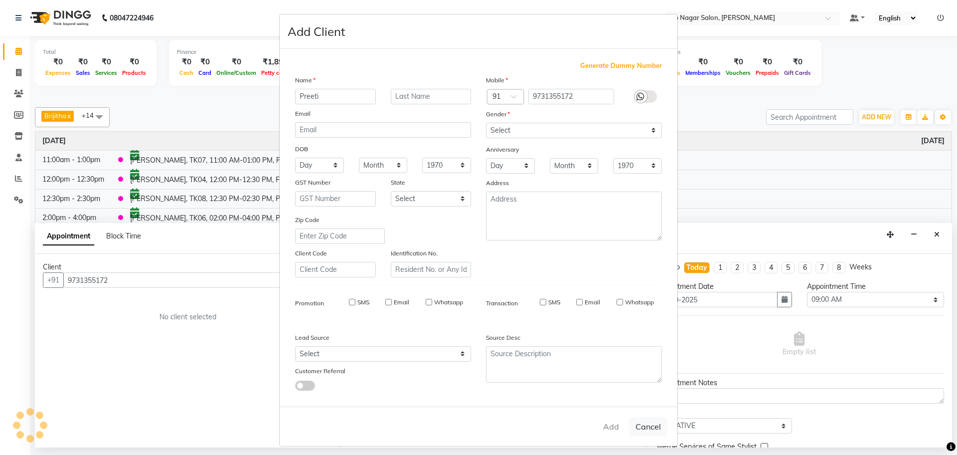
select select
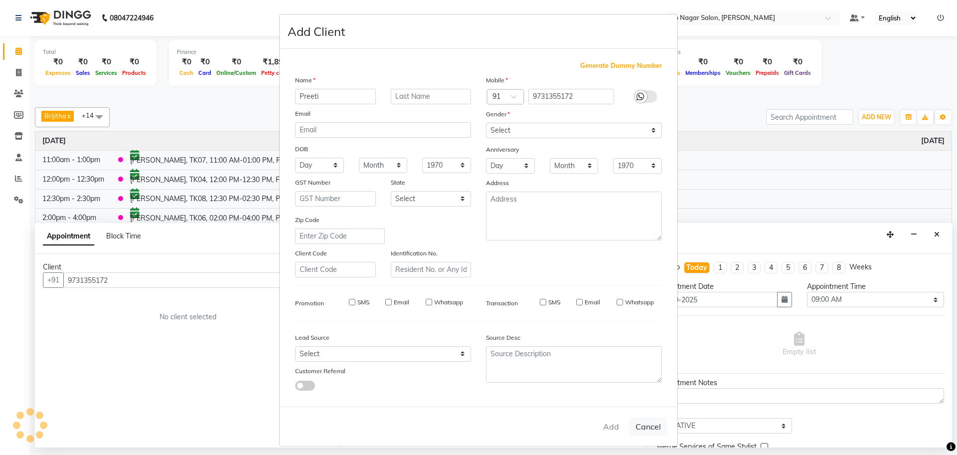
select select
checkbox input "false"
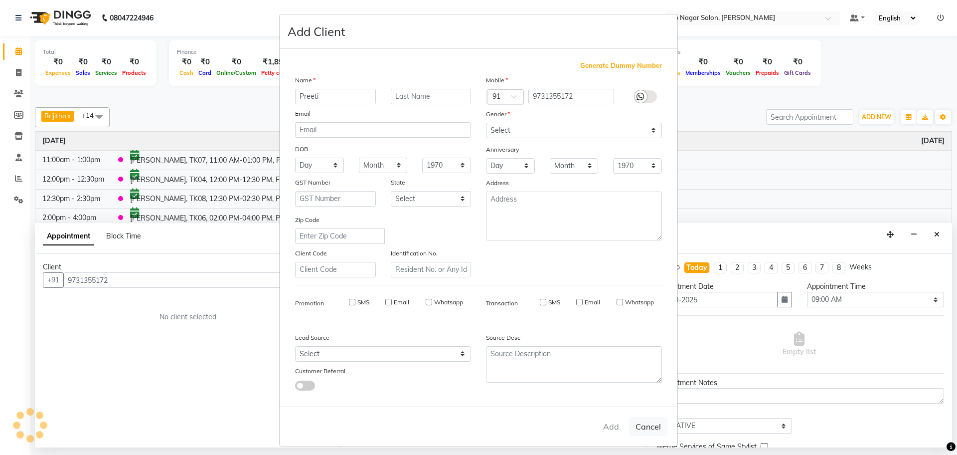
checkbox input "false"
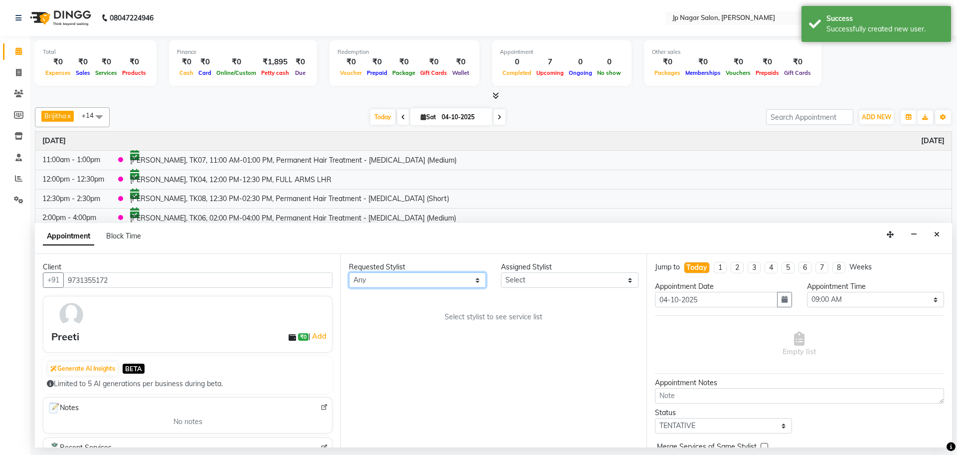
click at [438, 278] on select "Any Brijitha Jabin ahmed Jassi Jayshree Manager Mehjabin NAVYA PRATEEK Sanjana …" at bounding box center [417, 279] width 137 height 15
select select "33311"
click at [349, 272] on select "Any Brijitha Jabin ahmed Jassi Jayshree Manager Mehjabin NAVYA PRATEEK Sanjana …" at bounding box center [417, 279] width 137 height 15
select select "33311"
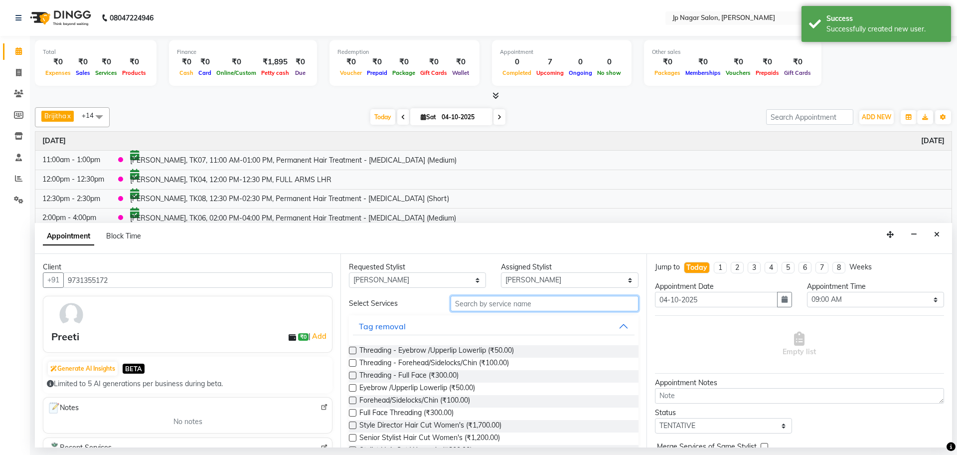
click at [466, 307] on input "text" at bounding box center [545, 303] width 188 height 15
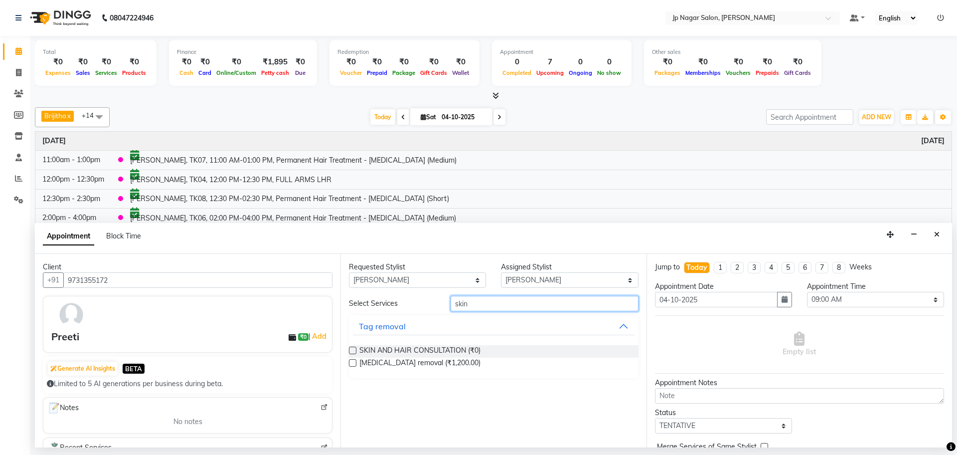
type input "skin"
click at [350, 355] on div at bounding box center [352, 352] width 6 height 10
click at [352, 352] on label at bounding box center [352, 350] width 7 height 7
click at [352, 352] on input "checkbox" at bounding box center [352, 351] width 6 height 6
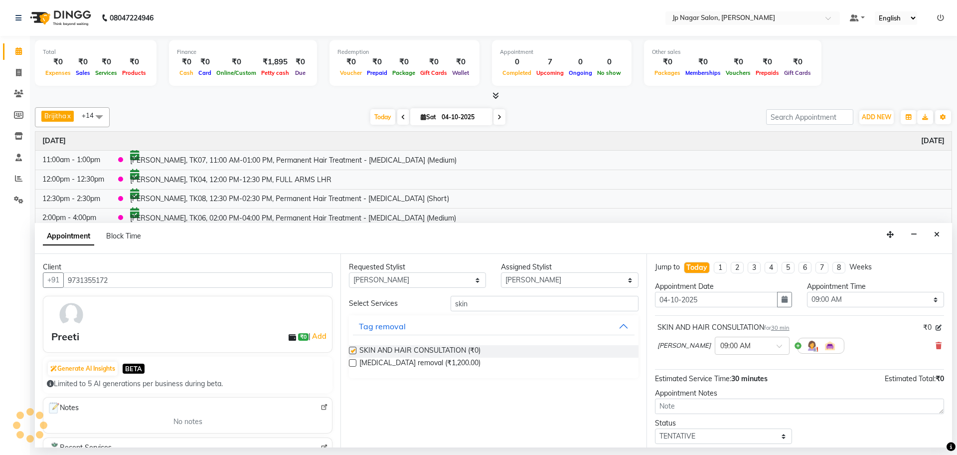
checkbox input "false"
click at [846, 299] on select "Select 09:00 AM 09:15 AM 09:30 AM 09:45 AM 10:00 AM 10:15 AM 10:30 AM 10:45 AM …" at bounding box center [875, 299] width 137 height 15
select select "1020"
click at [807, 292] on select "Select 09:00 AM 09:15 AM 09:30 AM 09:45 AM 10:00 AM 10:15 AM 10:30 AM 10:45 AM …" at bounding box center [875, 299] width 137 height 15
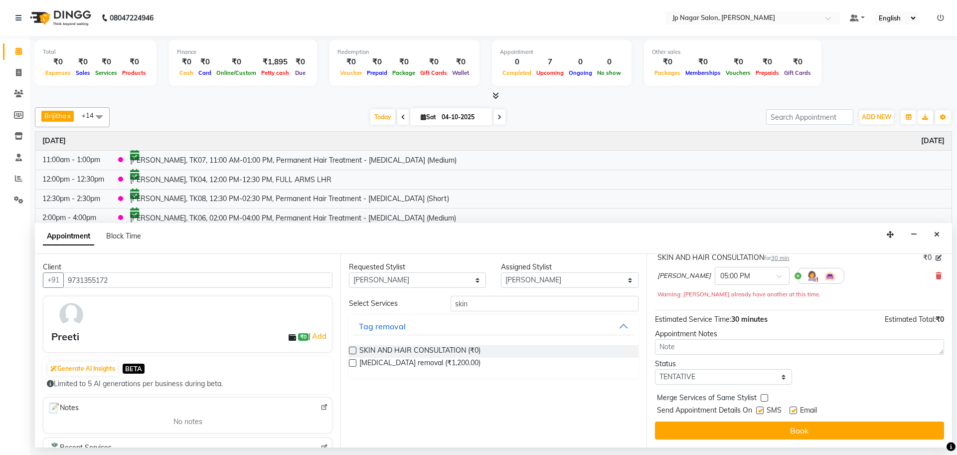
scroll to position [69, 0]
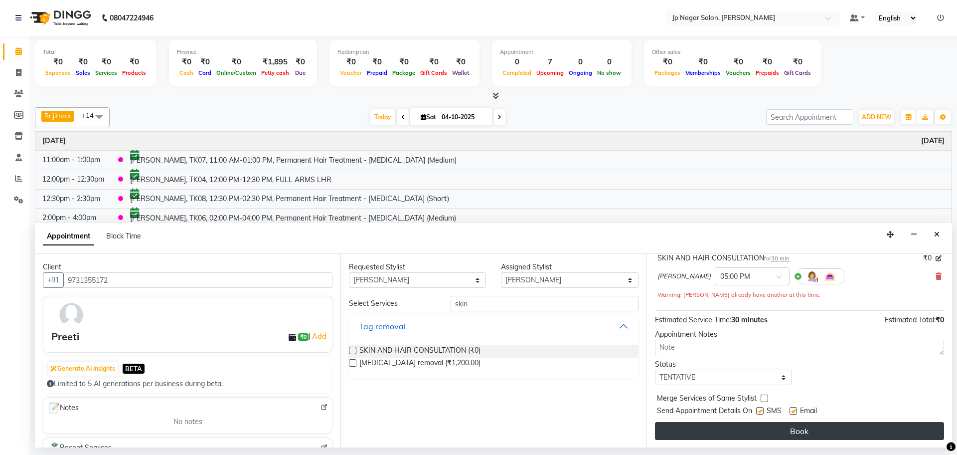
click at [802, 430] on button "Book" at bounding box center [799, 431] width 289 height 18
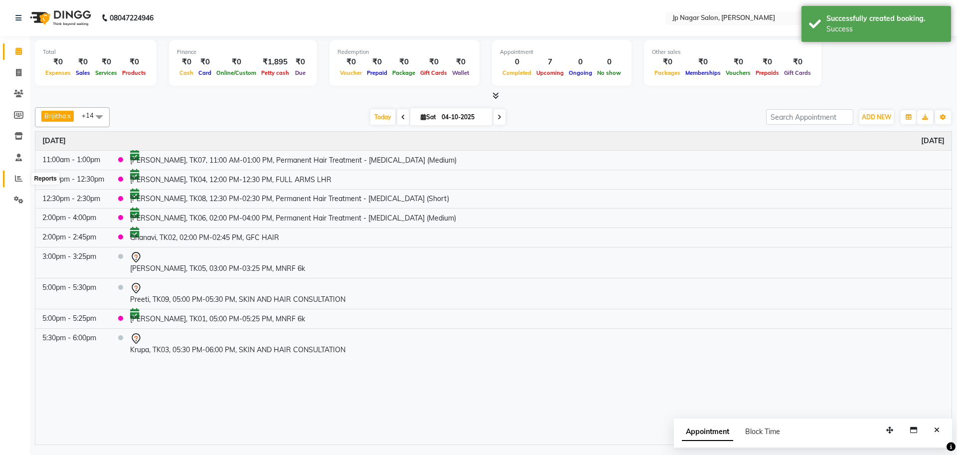
click at [16, 180] on icon at bounding box center [18, 178] width 7 height 7
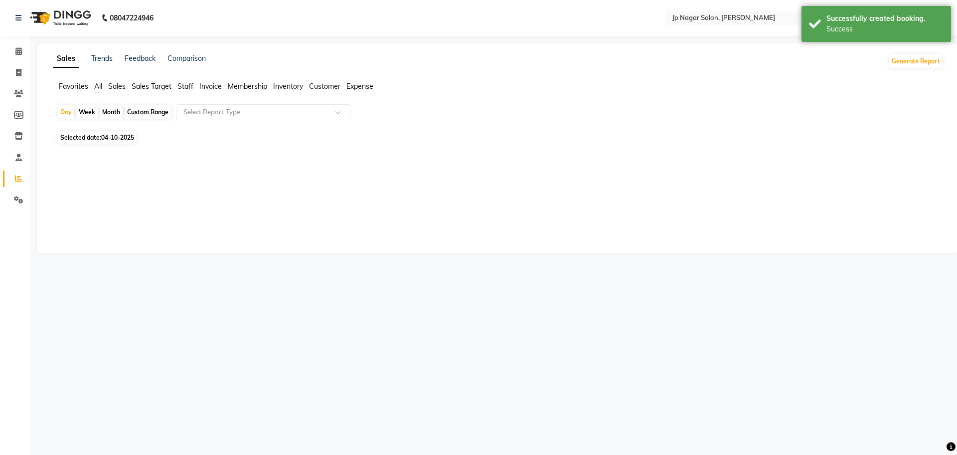
click at [189, 89] on span "Staff" at bounding box center [186, 86] width 16 height 9
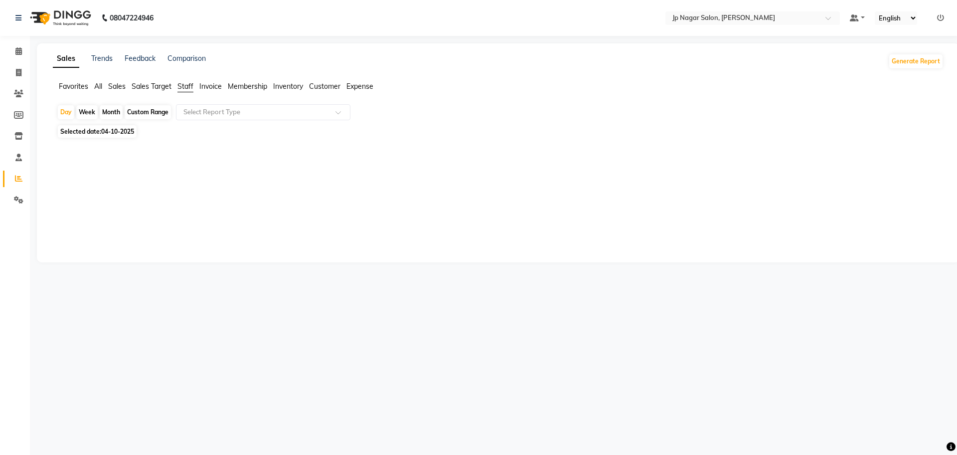
click at [129, 131] on span "04-10-2025" at bounding box center [117, 131] width 33 height 7
select select "10"
select select "2025"
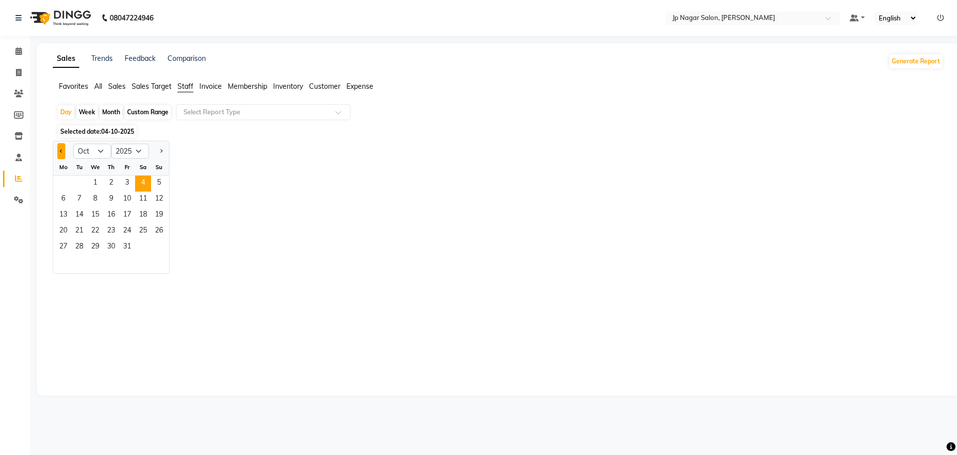
drag, startPoint x: 68, startPoint y: 157, endPoint x: 62, endPoint y: 154, distance: 6.2
click at [62, 154] on div at bounding box center [63, 151] width 20 height 16
click at [60, 153] on button "Previous month" at bounding box center [61, 151] width 8 height 16
click at [162, 146] on button "Next month" at bounding box center [161, 151] width 8 height 16
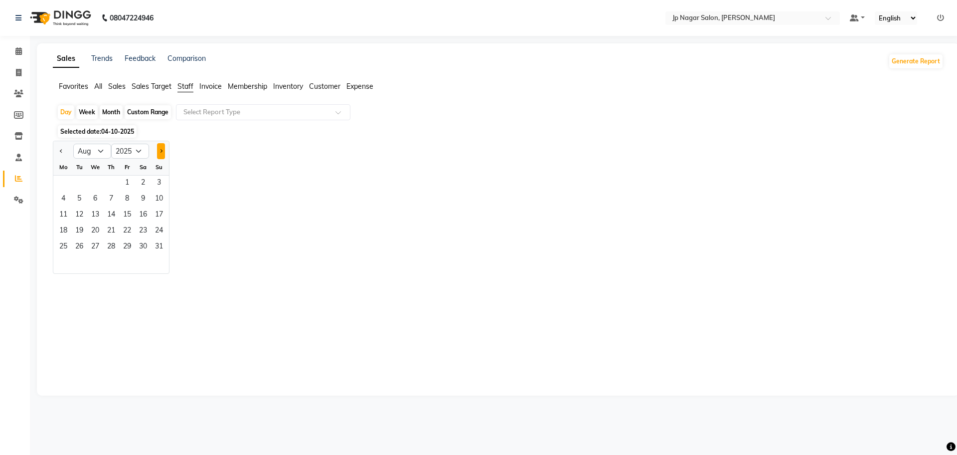
select select "9"
click at [84, 246] on span "30" at bounding box center [79, 247] width 16 height 16
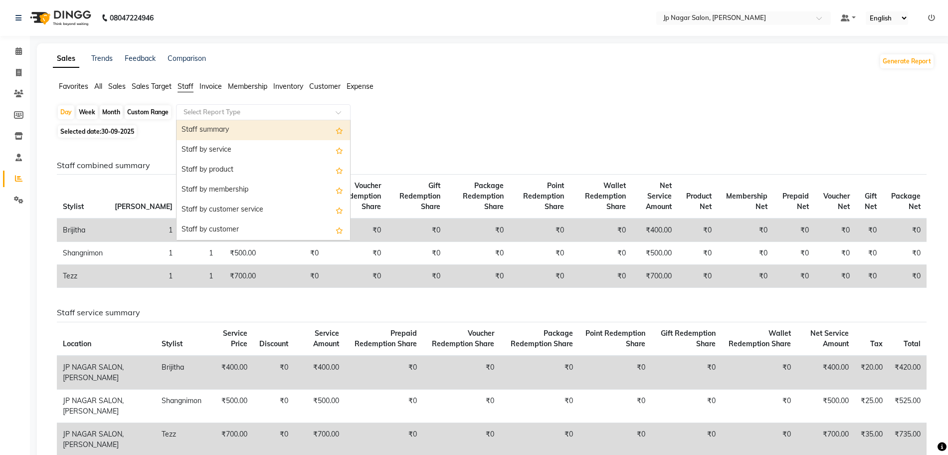
click at [246, 113] on input "text" at bounding box center [254, 112] width 144 height 10
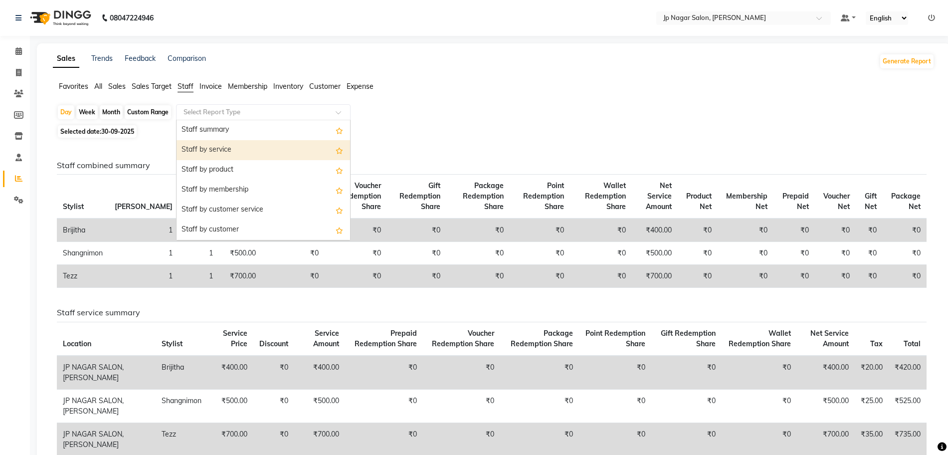
click at [239, 149] on div "Staff by service" at bounding box center [264, 150] width 174 height 20
select select "csv"
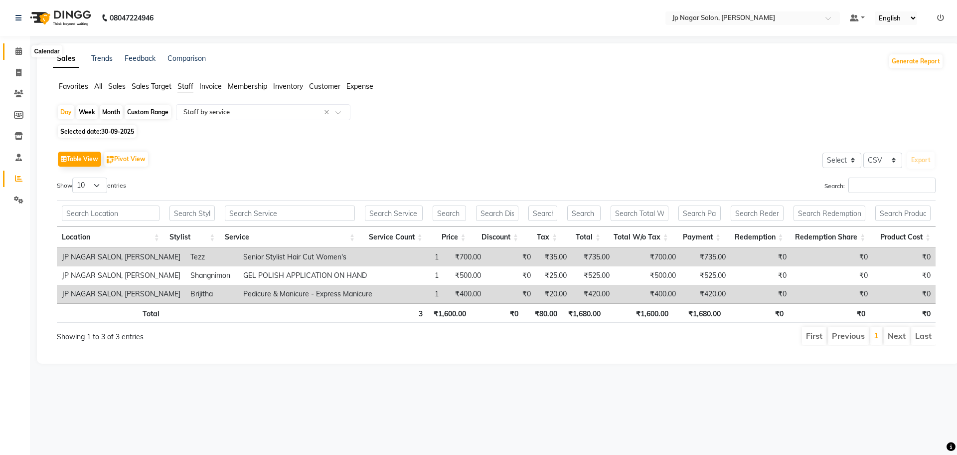
click at [15, 49] on icon at bounding box center [18, 50] width 6 height 7
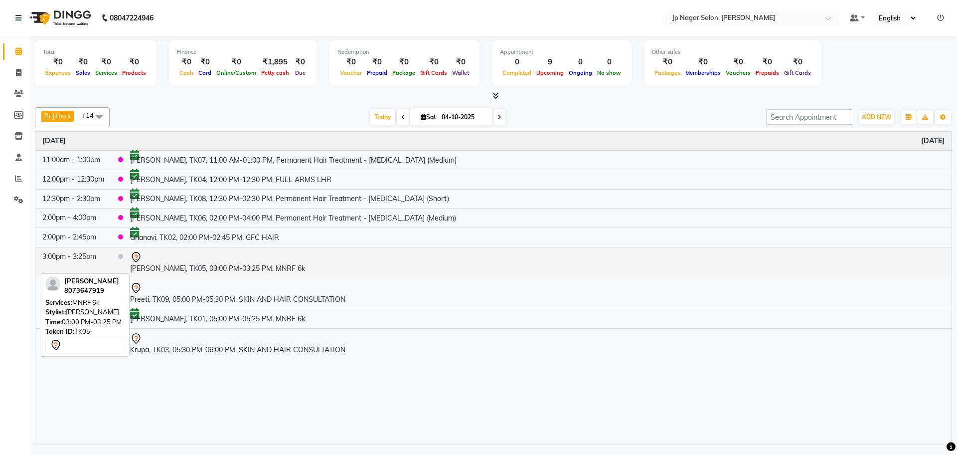
click at [196, 261] on div at bounding box center [537, 257] width 815 height 12
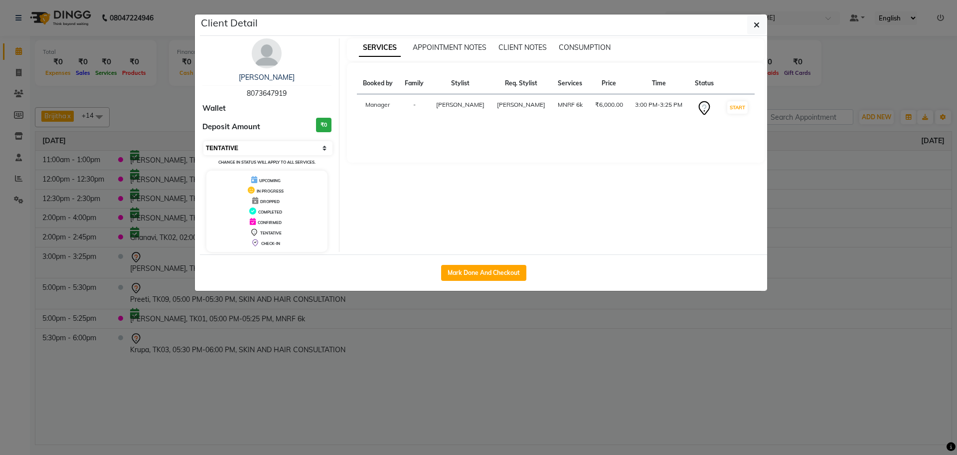
click at [248, 150] on select "Select IN SERVICE CONFIRMED TENTATIVE CHECK IN MARK DONE DROPPED UPCOMING" at bounding box center [267, 148] width 129 height 14
select select "6"
click at [203, 141] on select "Select IN SERVICE CONFIRMED TENTATIVE CHECK IN MARK DONE DROPPED UPCOMING" at bounding box center [267, 148] width 129 height 14
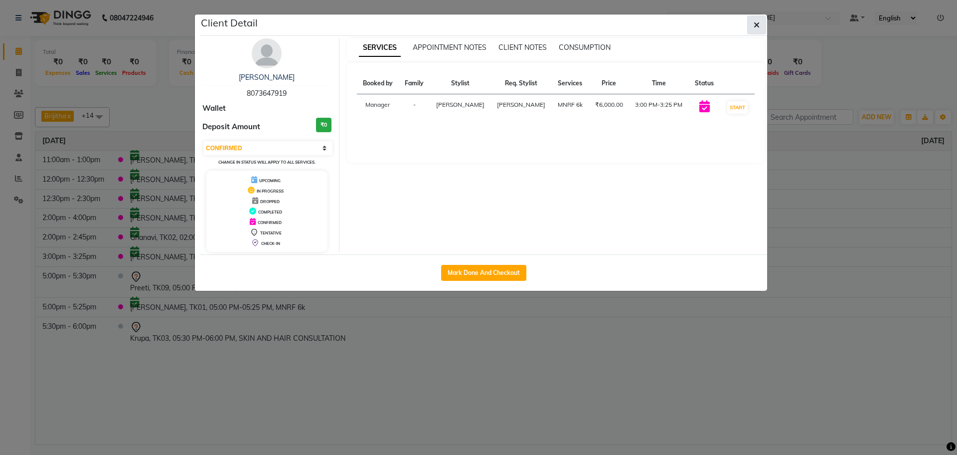
click at [753, 20] on button "button" at bounding box center [757, 24] width 19 height 19
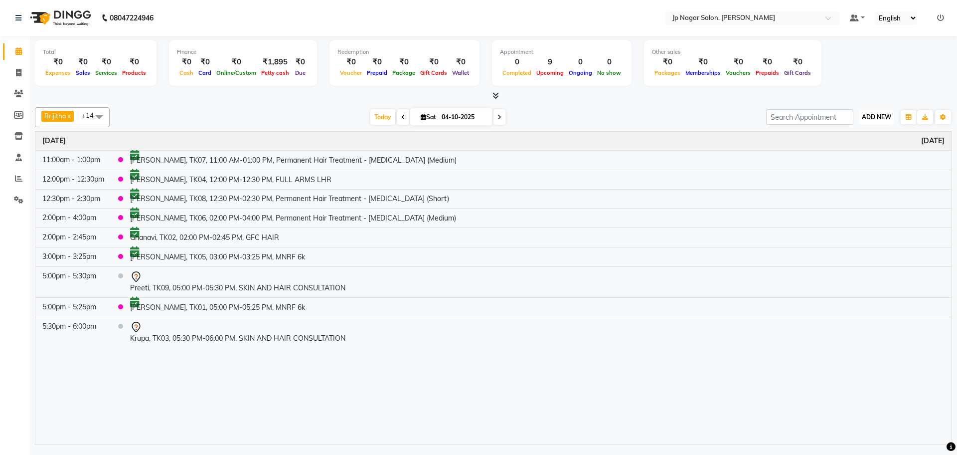
click at [882, 119] on span "ADD NEW" at bounding box center [876, 116] width 29 height 7
click at [841, 141] on button "Add Appointment" at bounding box center [854, 136] width 79 height 13
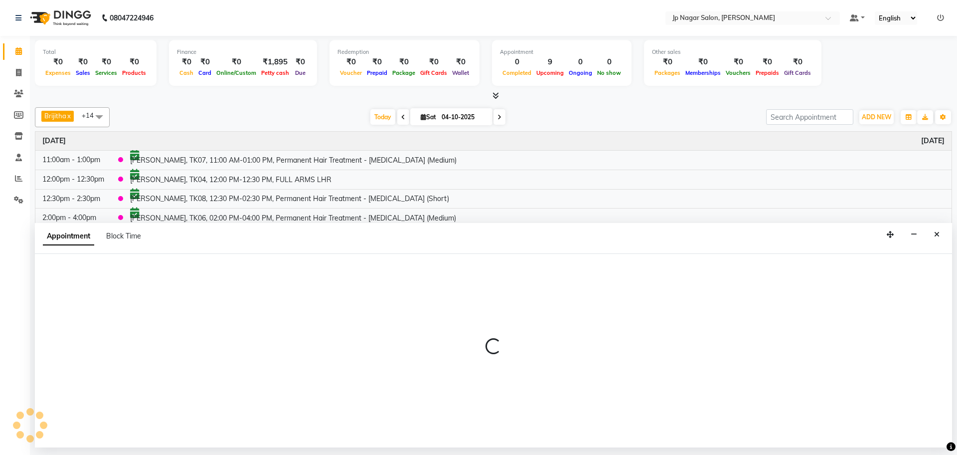
select select "540"
select select "tentative"
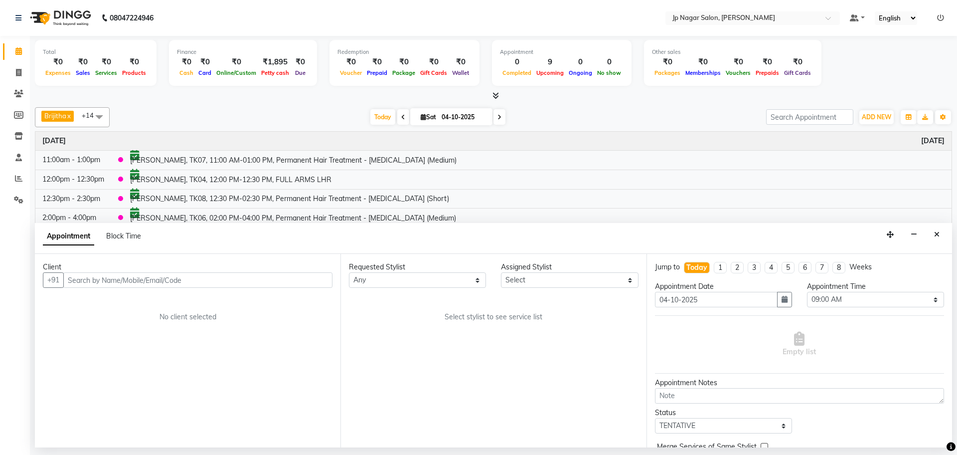
click at [107, 284] on input "text" at bounding box center [197, 279] width 269 height 15
type input "9164155931"
click at [307, 279] on span "Add Client" at bounding box center [311, 279] width 33 height 9
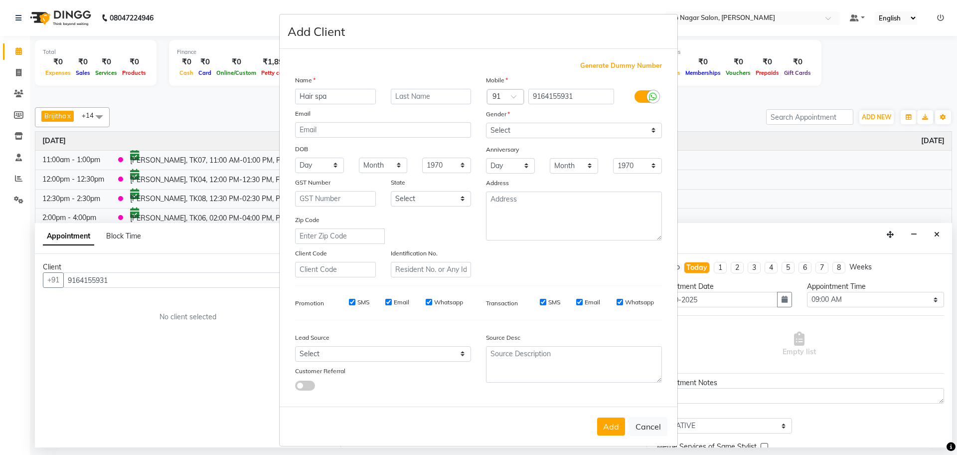
type input "Hair spa"
click at [580, 131] on select "Select Male Female Other Prefer Not To Say" at bounding box center [574, 130] width 176 height 15
select select "female"
click at [486, 123] on select "Select Male Female Other Prefer Not To Say" at bounding box center [574, 130] width 176 height 15
click at [600, 420] on button "Add" at bounding box center [611, 426] width 28 height 18
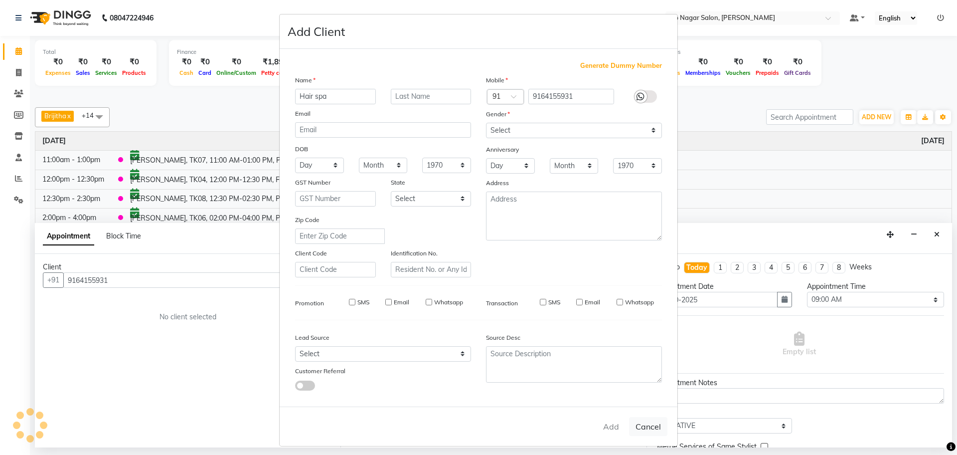
select select
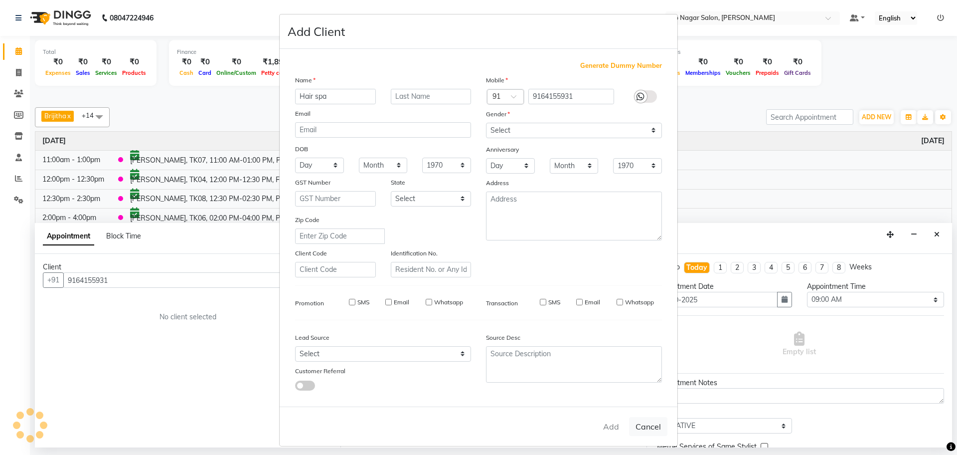
select select
checkbox input "false"
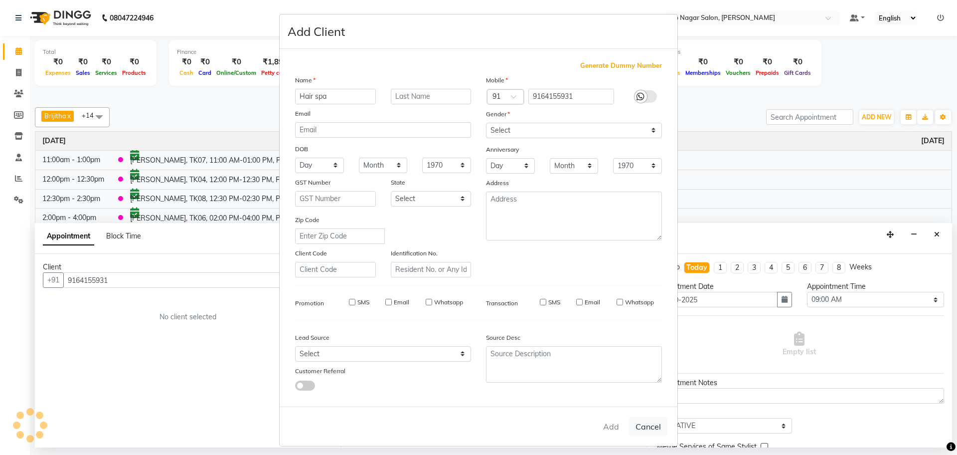
checkbox input "false"
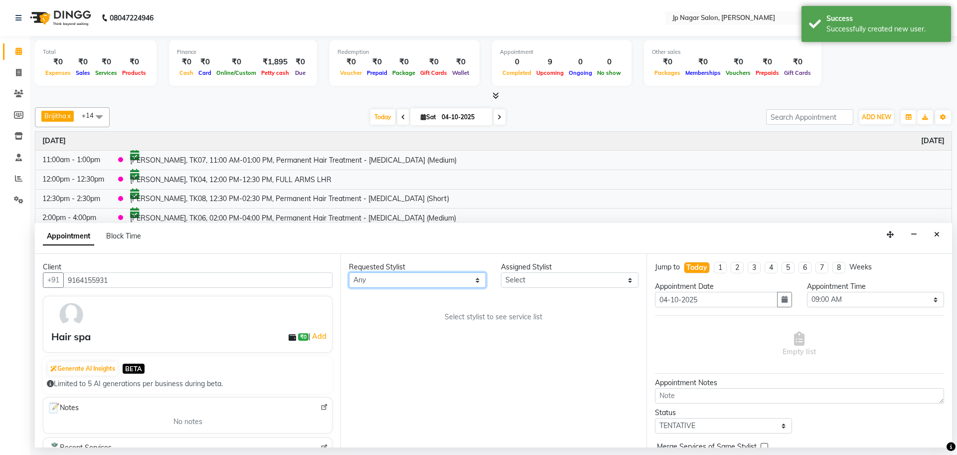
click at [389, 284] on select "Any Brijitha Jabin ahmed Jassi Jayshree Manager Mehjabin NAVYA PRATEEK Sanjana …" at bounding box center [417, 279] width 137 height 15
select select "50073"
click at [349, 272] on select "Any Brijitha Jabin ahmed Jassi Jayshree Manager Mehjabin NAVYA PRATEEK Sanjana …" at bounding box center [417, 279] width 137 height 15
select select "50073"
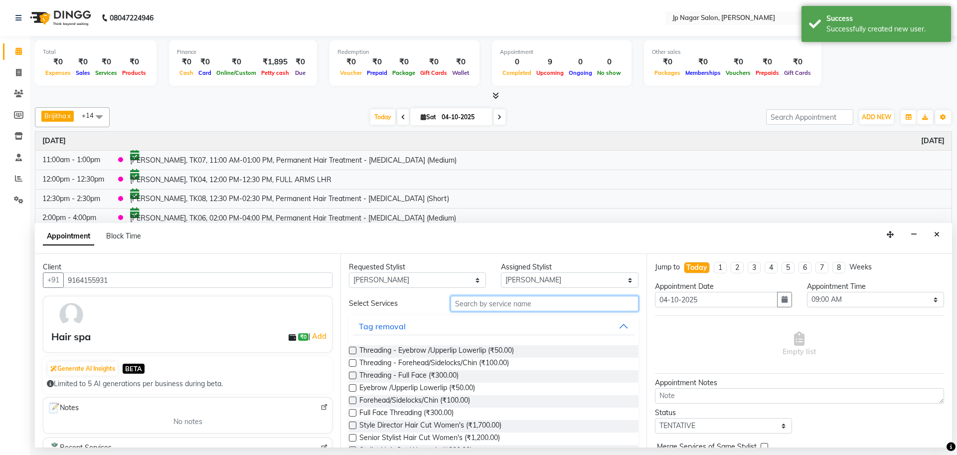
click at [499, 305] on input "text" at bounding box center [545, 303] width 188 height 15
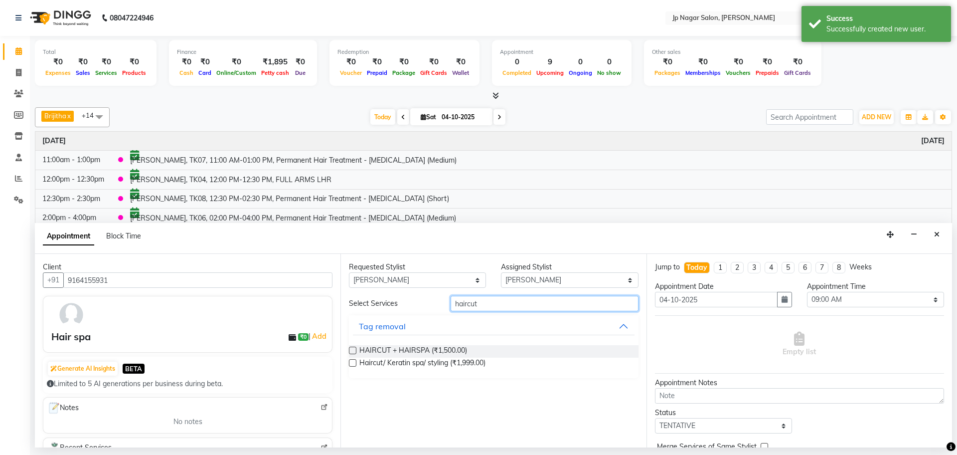
type input "haircut"
click at [352, 351] on label at bounding box center [352, 350] width 7 height 7
click at [352, 351] on input "checkbox" at bounding box center [352, 351] width 6 height 6
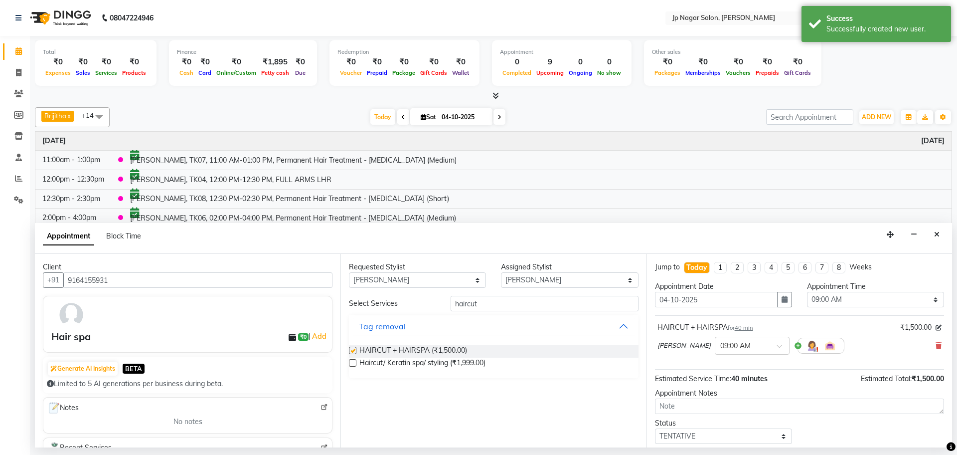
checkbox input "false"
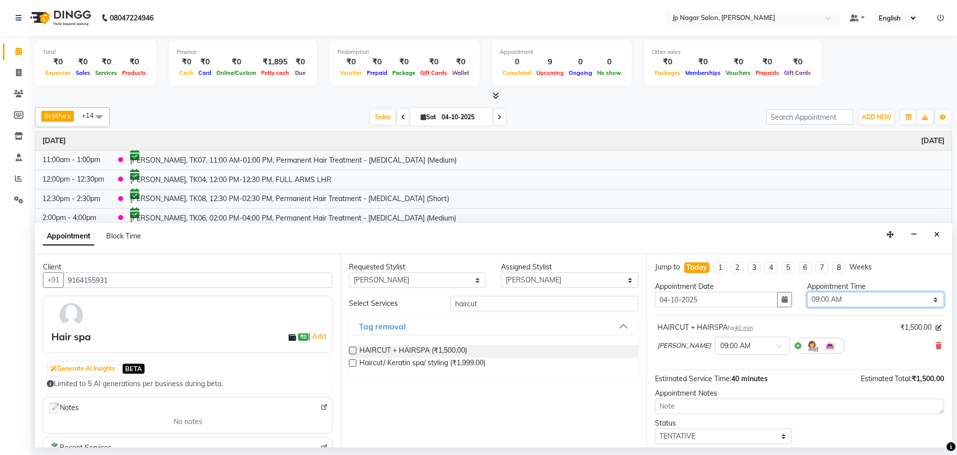
click at [828, 300] on select "Select 09:00 AM 09:15 AM 09:30 AM 09:45 AM 10:00 AM 10:15 AM 10:30 AM 10:45 AM …" at bounding box center [875, 299] width 137 height 15
select select "780"
click at [807, 292] on select "Select 09:00 AM 09:15 AM 09:30 AM 09:45 AM 10:00 AM 10:15 AM 10:30 AM 10:45 AM …" at bounding box center [875, 299] width 137 height 15
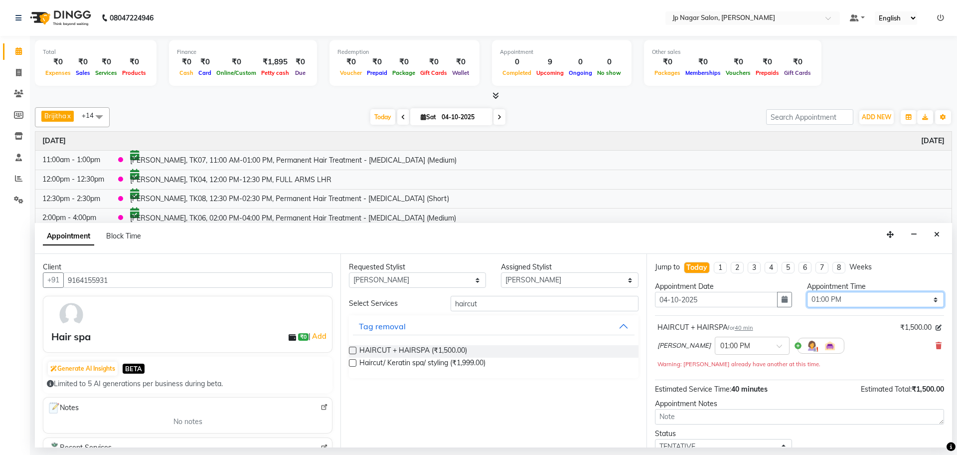
scroll to position [70, 0]
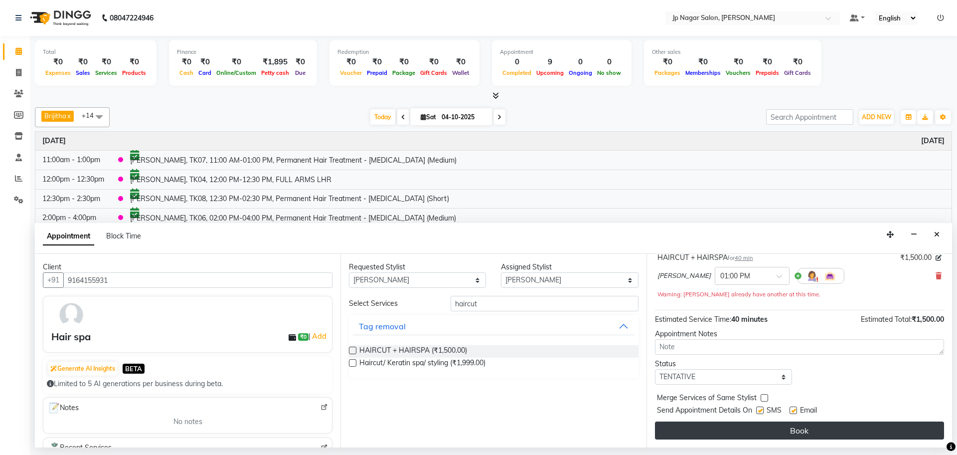
click at [800, 427] on button "Book" at bounding box center [799, 430] width 289 height 18
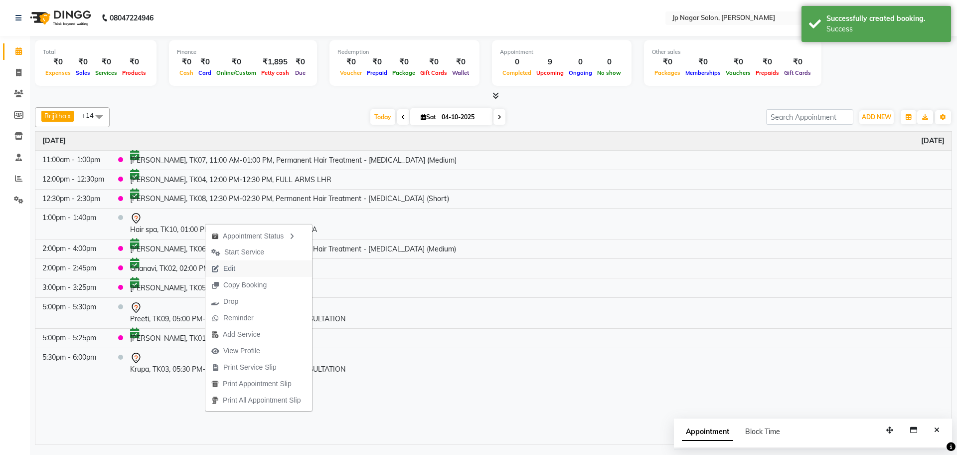
click at [233, 261] on span "Edit" at bounding box center [223, 268] width 36 height 16
select select "tentative"
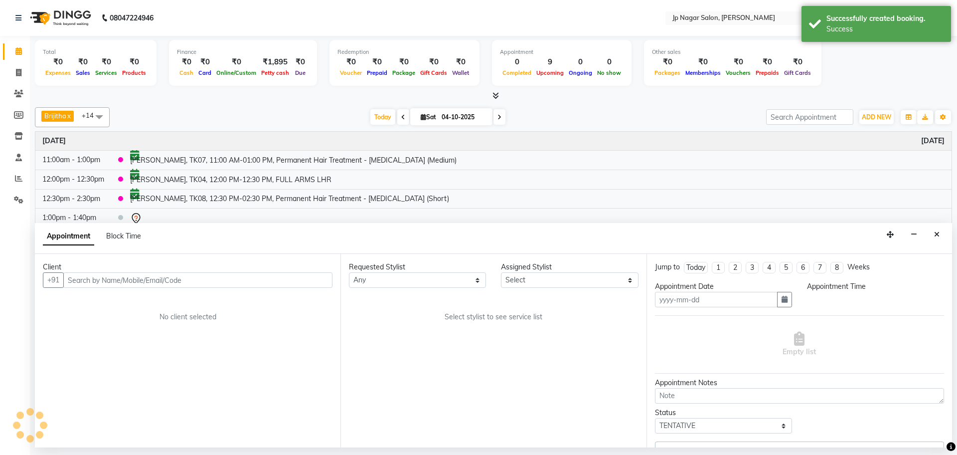
type input "04-10-2025"
select select "50073"
select select "780"
select select "2126"
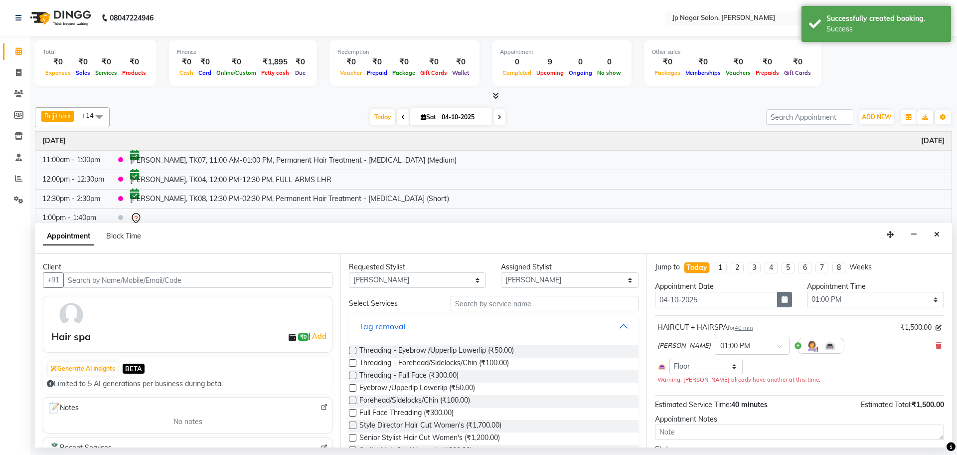
click at [782, 305] on button "button" at bounding box center [784, 299] width 15 height 15
click at [761, 350] on div "5" at bounding box center [762, 351] width 16 height 16
type input "05-10-2025"
select select "780"
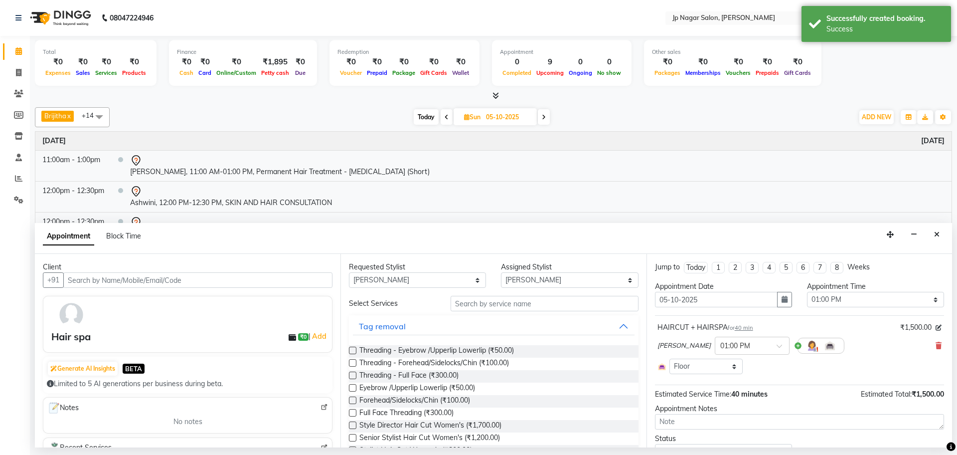
scroll to position [46, 0]
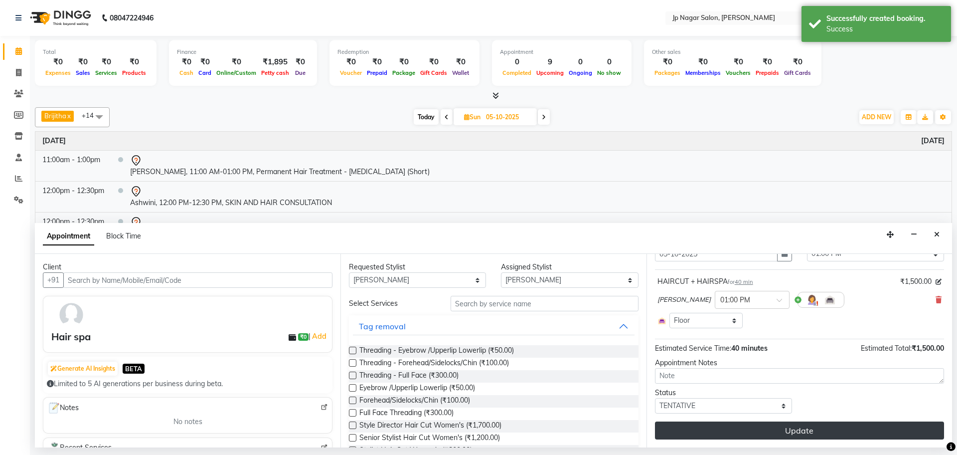
click at [796, 423] on button "Update" at bounding box center [799, 430] width 289 height 18
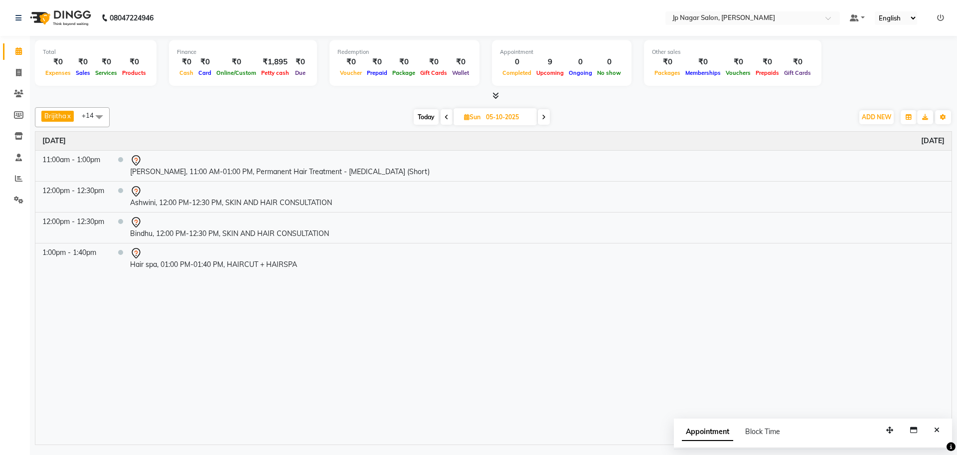
click at [446, 116] on icon at bounding box center [447, 117] width 4 height 6
type input "04-10-2025"
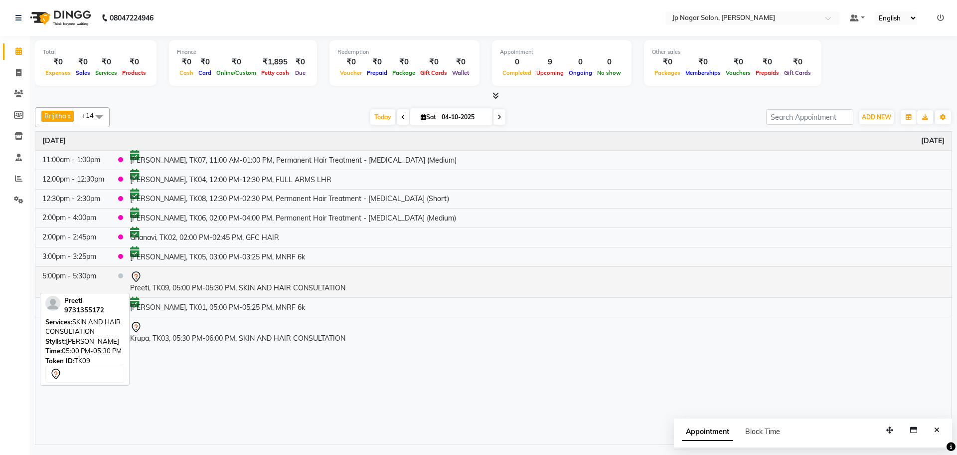
click at [228, 276] on div at bounding box center [537, 277] width 815 height 12
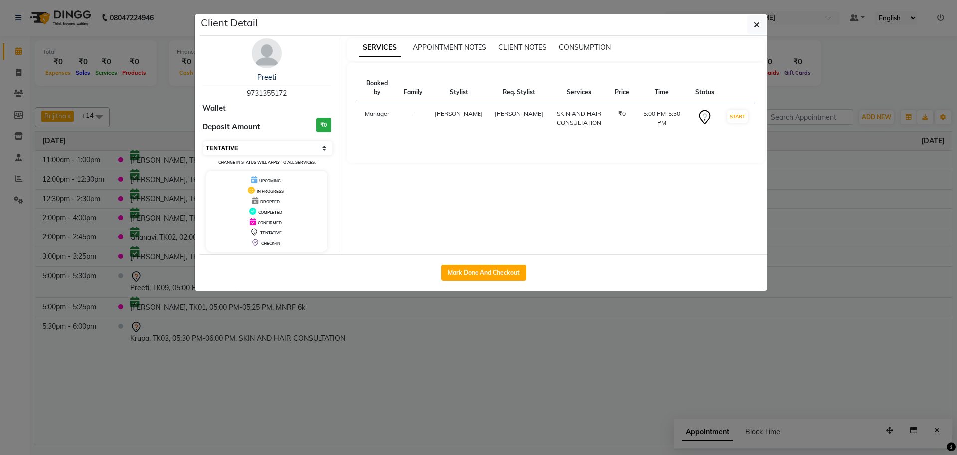
click at [274, 145] on select "Select IN SERVICE CONFIRMED TENTATIVE CHECK IN MARK DONE DROPPED UPCOMING" at bounding box center [267, 148] width 129 height 14
select select "6"
click at [203, 141] on select "Select IN SERVICE CONFIRMED TENTATIVE CHECK IN MARK DONE DROPPED UPCOMING" at bounding box center [267, 148] width 129 height 14
click at [755, 20] on span "button" at bounding box center [757, 25] width 6 height 10
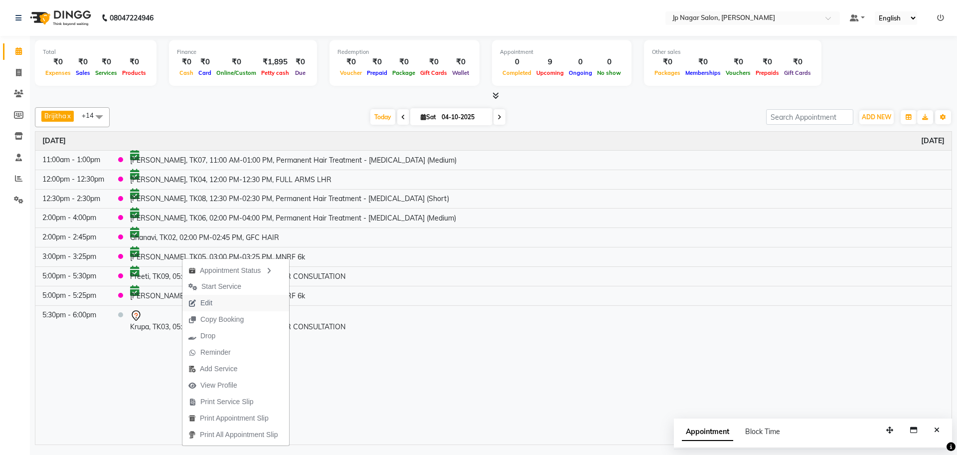
click at [221, 304] on button "Edit" at bounding box center [236, 303] width 107 height 16
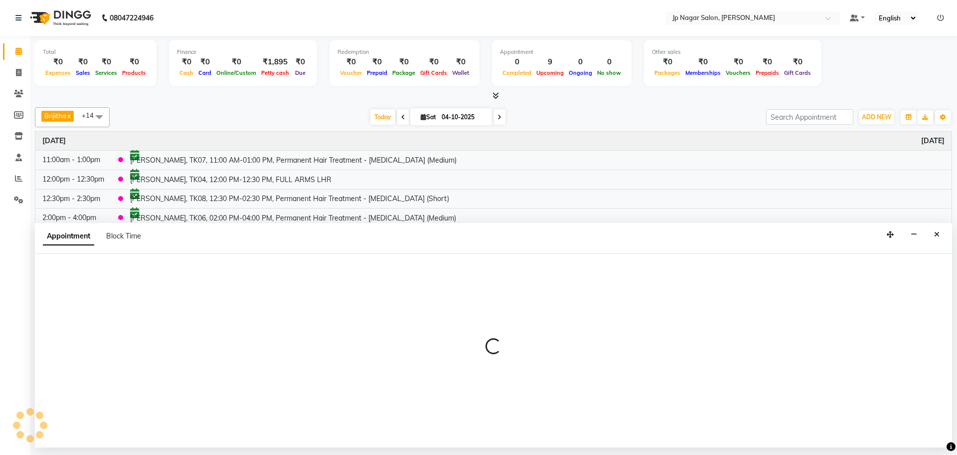
select select "900"
select select "confirm booking"
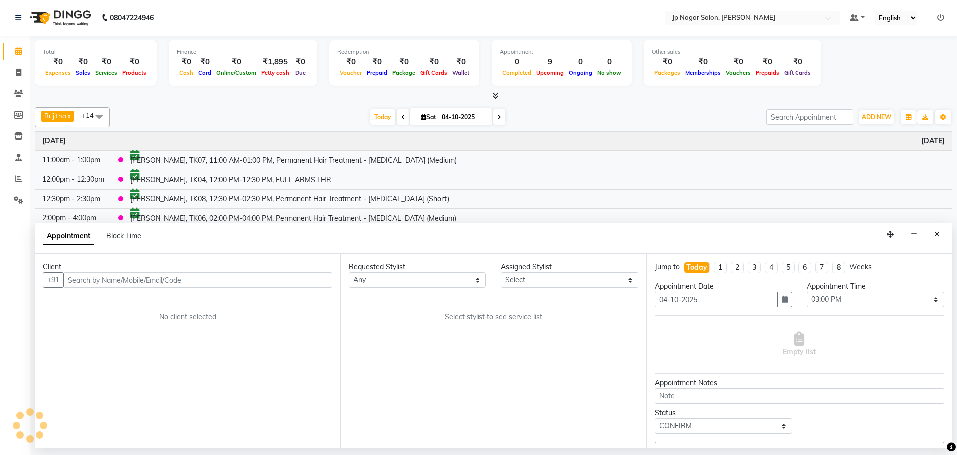
select select "33311"
select select "2126"
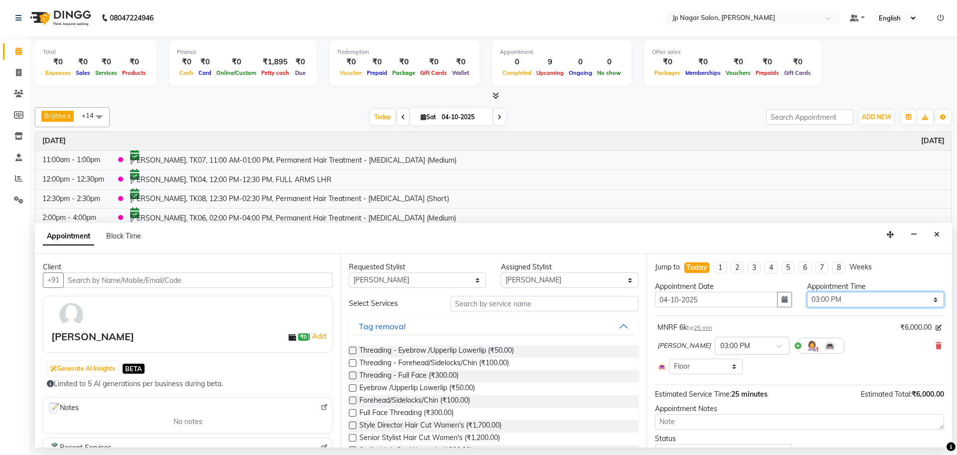
click at [858, 297] on select "Select 09:00 AM 09:15 AM 09:30 AM 09:45 AM 10:00 AM 10:15 AM 10:30 AM 10:45 AM …" at bounding box center [875, 299] width 137 height 15
click at [782, 299] on icon "button" at bounding box center [785, 299] width 6 height 7
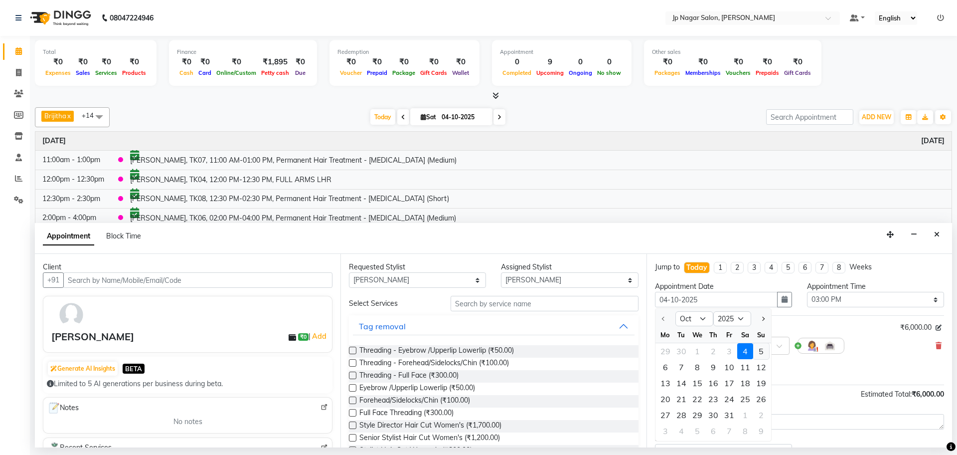
click at [762, 355] on div "5" at bounding box center [762, 351] width 16 height 16
type input "05-10-2025"
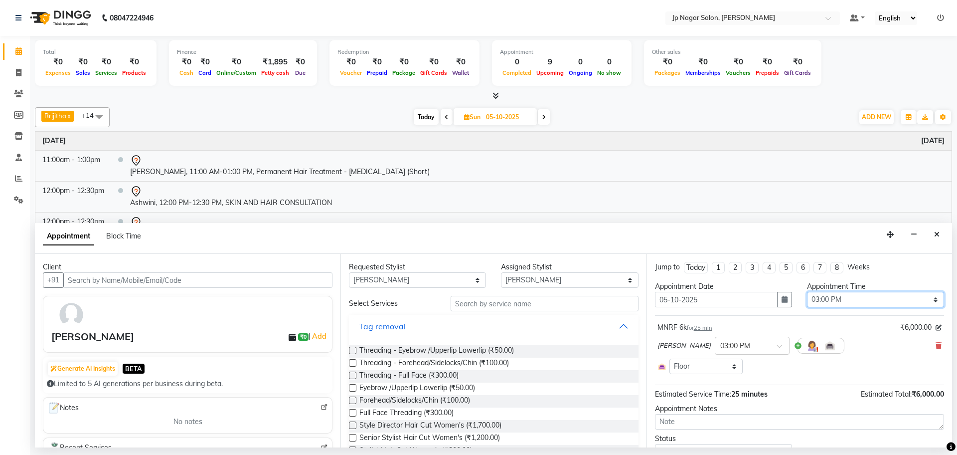
click at [890, 298] on select "Select 09:00 AM 09:15 AM 09:30 AM 09:45 AM 10:00 AM 10:15 AM 10:30 AM 10:45 AM …" at bounding box center [875, 299] width 137 height 15
click at [851, 303] on select "Select 09:00 AM 09:15 AM 09:30 AM 09:45 AM 10:00 AM 10:15 AM 10:30 AM 10:45 AM …" at bounding box center [875, 299] width 137 height 15
select select "750"
click at [807, 292] on select "Select 09:00 AM 09:15 AM 09:30 AM 09:45 AM 10:00 AM 10:15 AM 10:30 AM 10:45 AM …" at bounding box center [875, 299] width 137 height 15
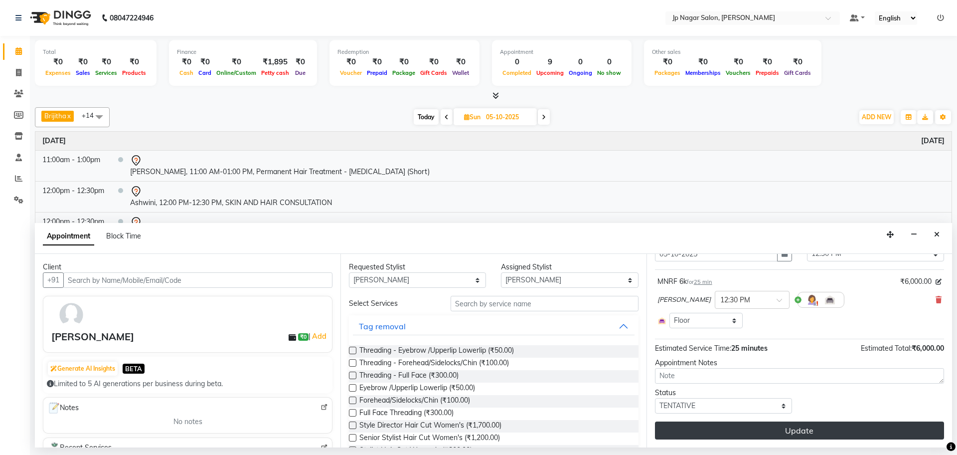
click at [798, 426] on button "Update" at bounding box center [799, 430] width 289 height 18
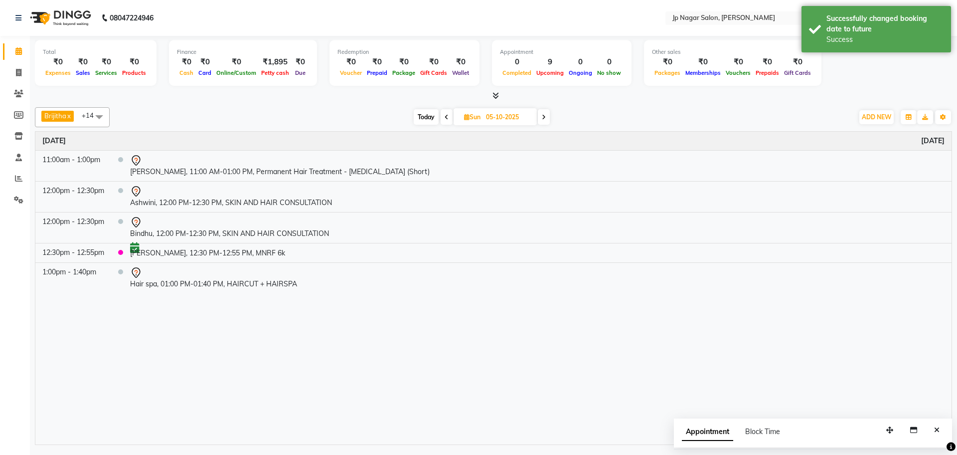
click at [433, 119] on span "Today" at bounding box center [426, 116] width 25 height 15
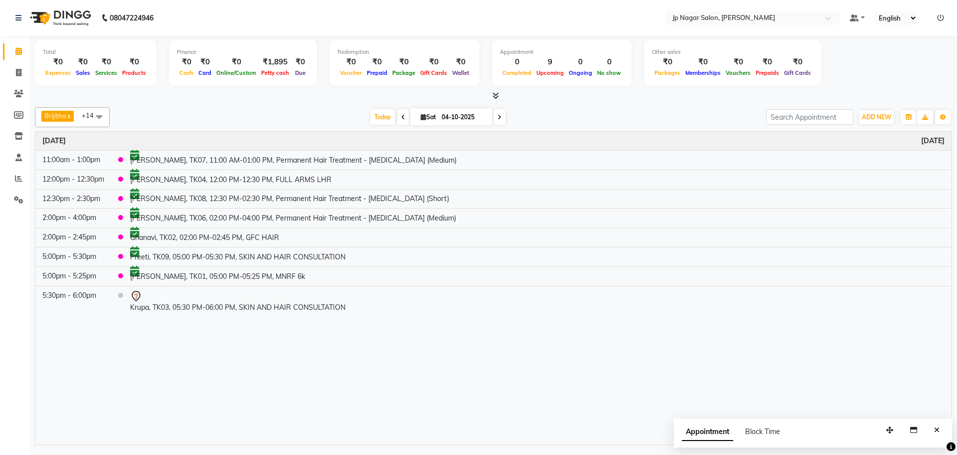
click at [499, 116] on icon at bounding box center [500, 117] width 4 height 6
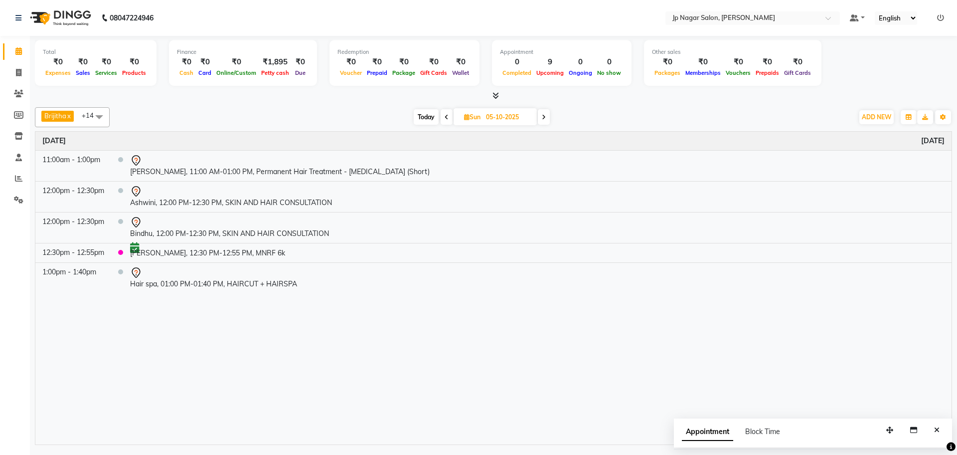
click at [441, 114] on span at bounding box center [447, 116] width 12 height 15
type input "04-10-2025"
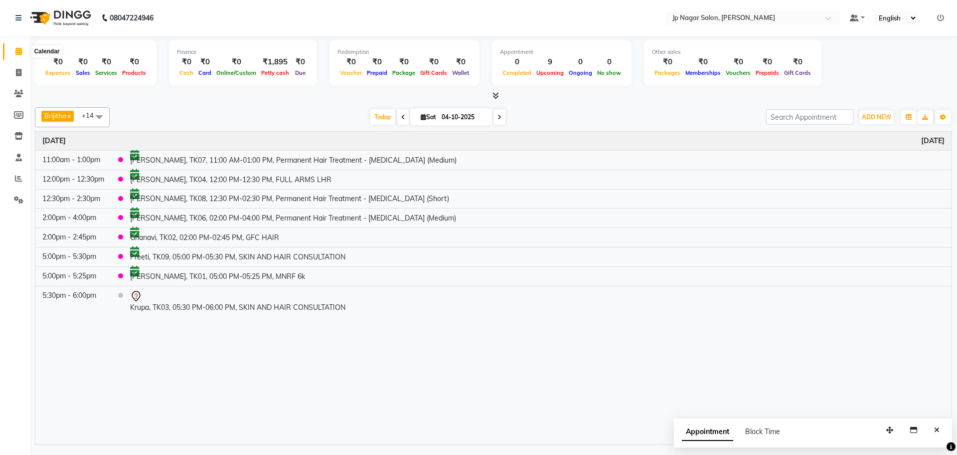
click at [18, 50] on icon at bounding box center [18, 50] width 6 height 7
click at [221, 111] on div "Today Sat 04-10-2025" at bounding box center [438, 117] width 647 height 15
